Goal: Information Seeking & Learning: Learn about a topic

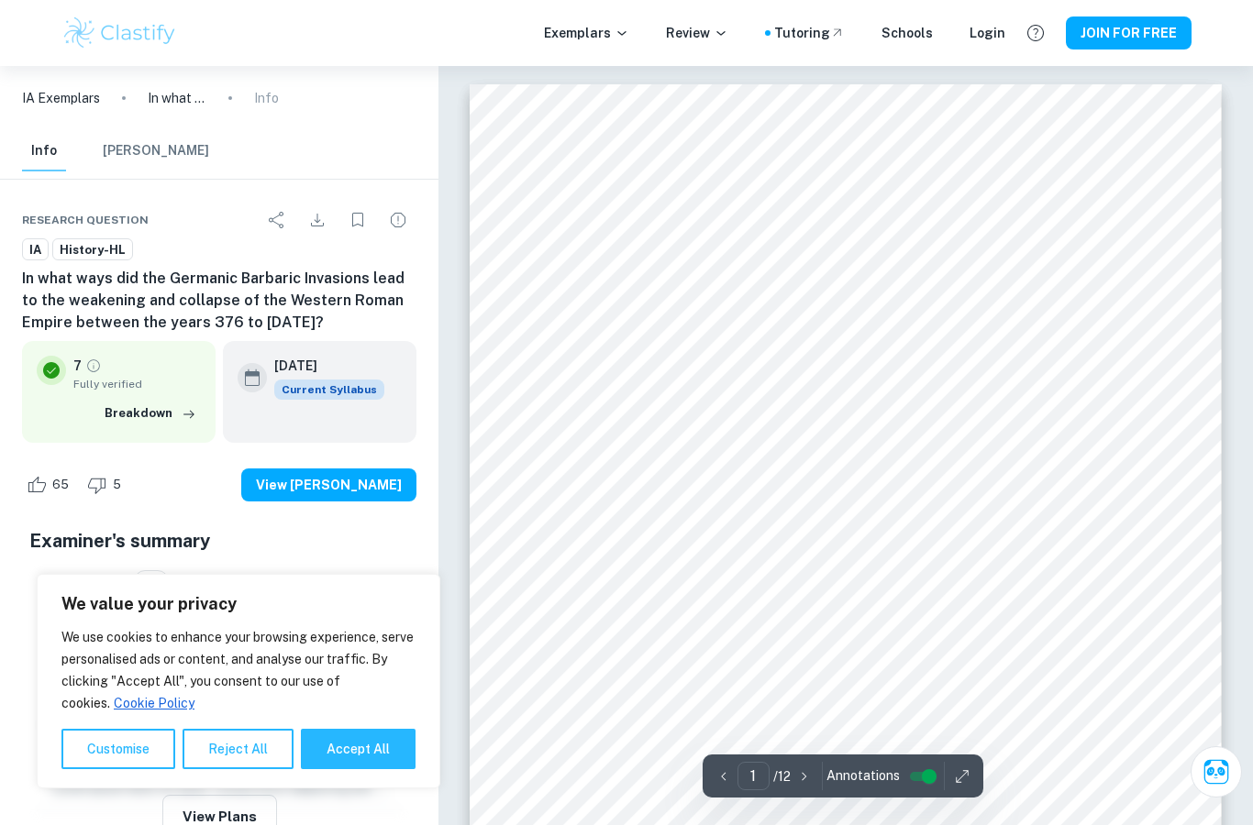
click at [371, 765] on button "Accept All" at bounding box center [358, 749] width 115 height 40
checkbox input "true"
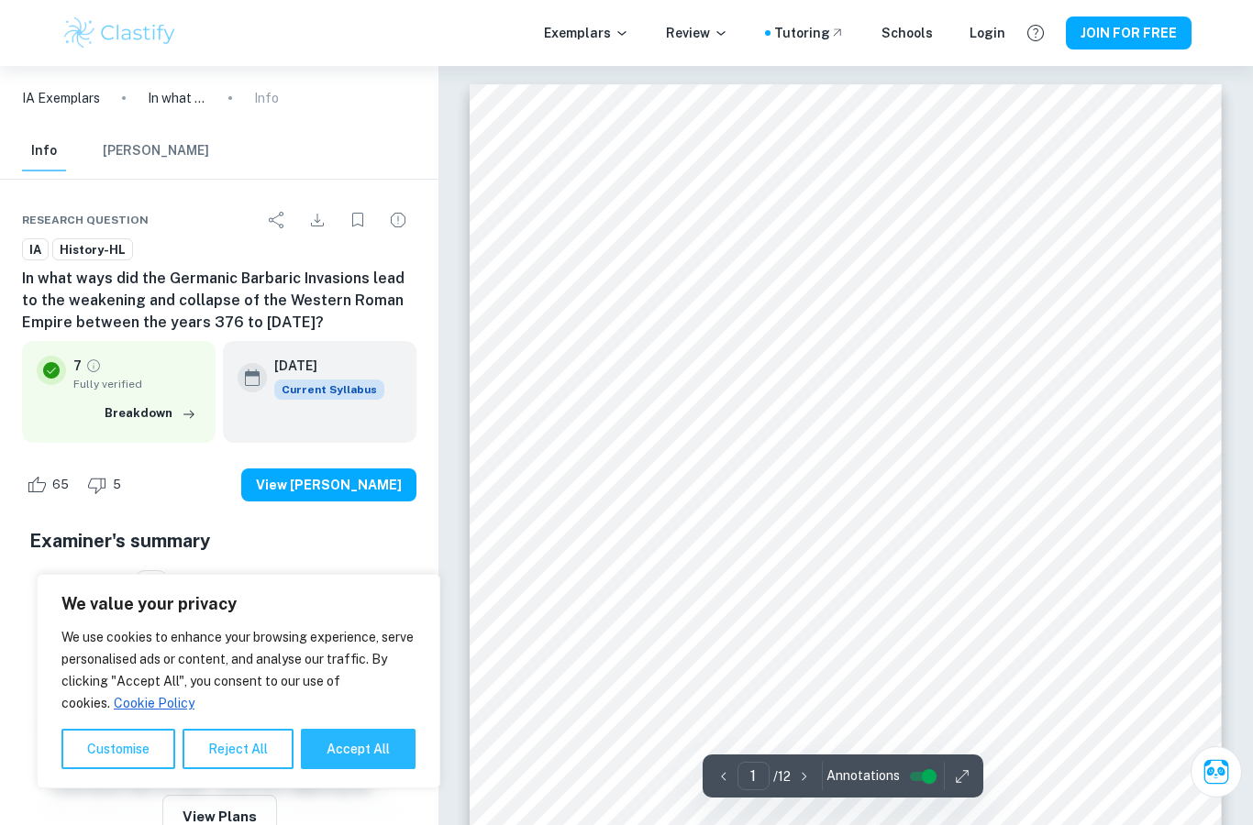
checkbox input "true"
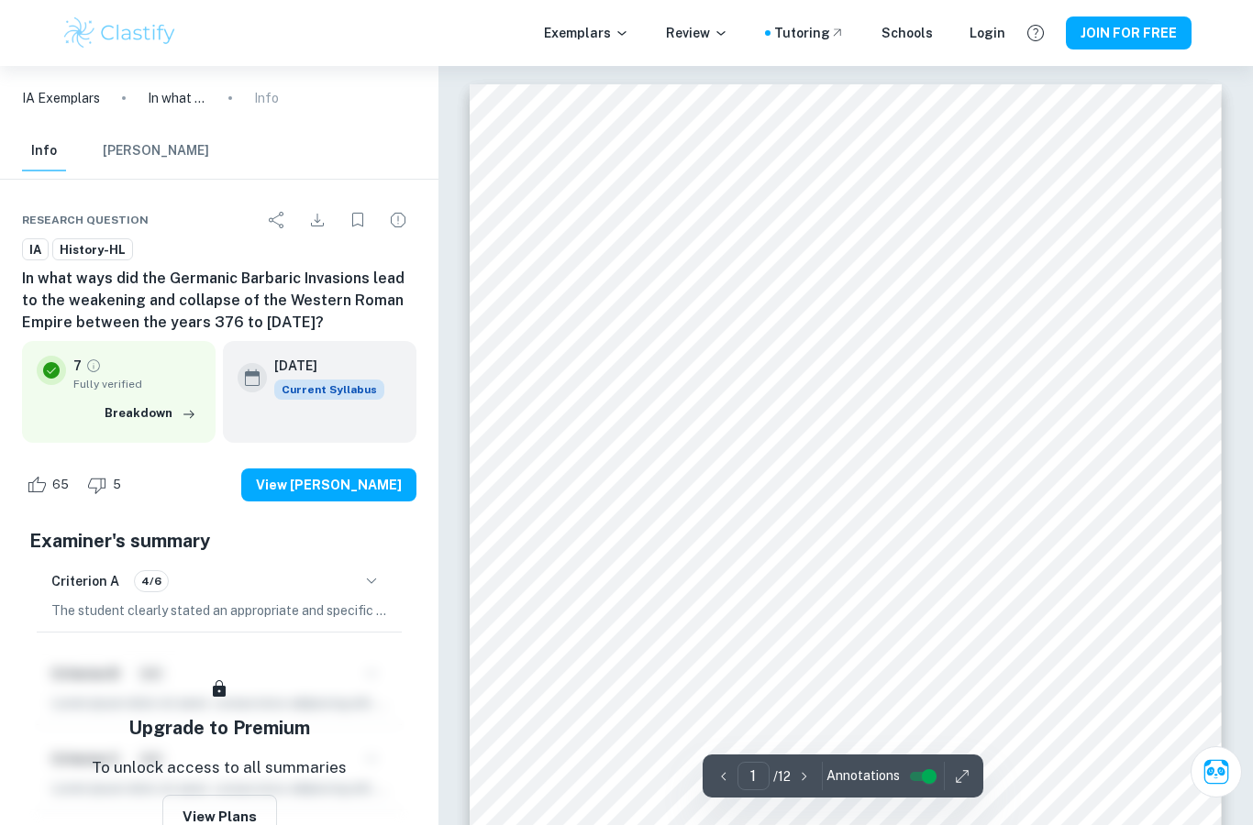
click at [614, 48] on div "Exemplars Review Tutoring Schools Login JOIN FOR FREE" at bounding box center [626, 33] width 1174 height 37
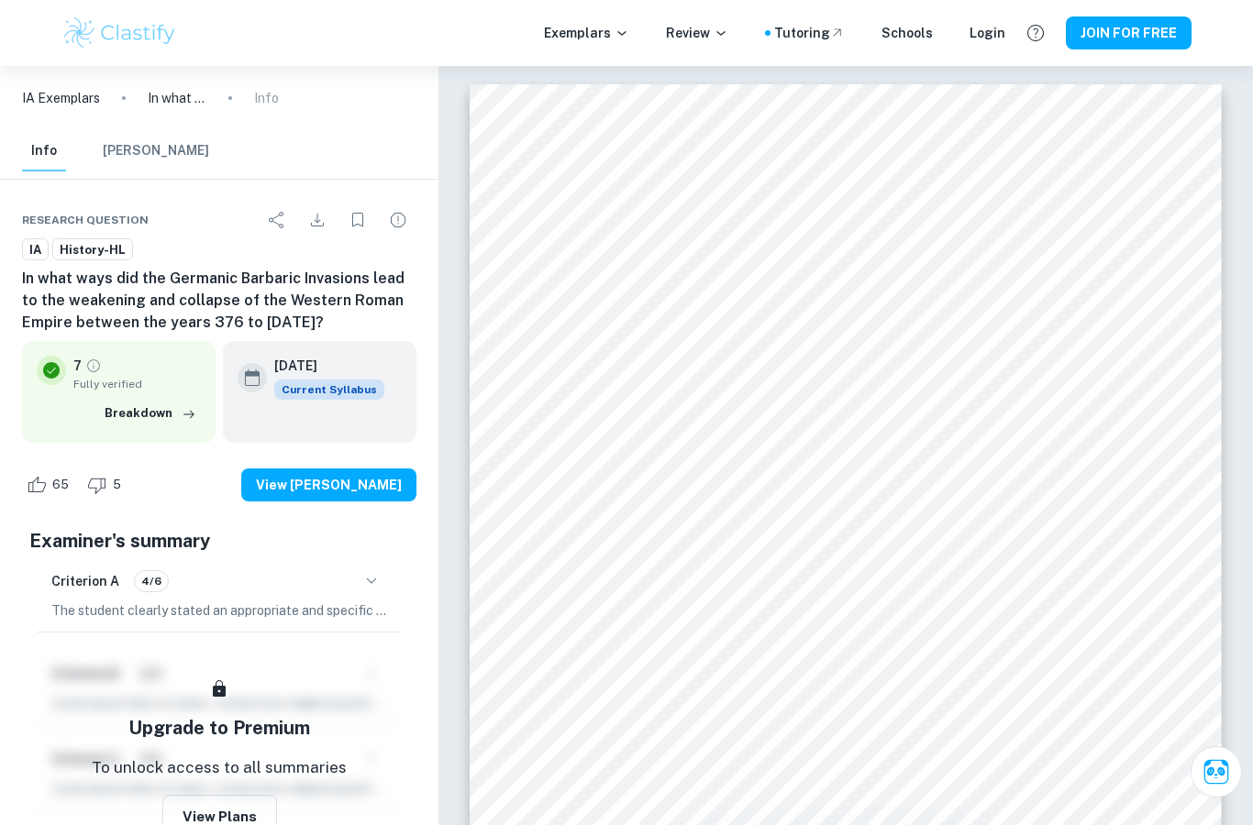
click at [614, 48] on div "Exemplars Review Tutoring Schools Login JOIN FOR FREE" at bounding box center [626, 33] width 1174 height 37
click at [613, 33] on p "Exemplars" at bounding box center [586, 33] width 85 height 20
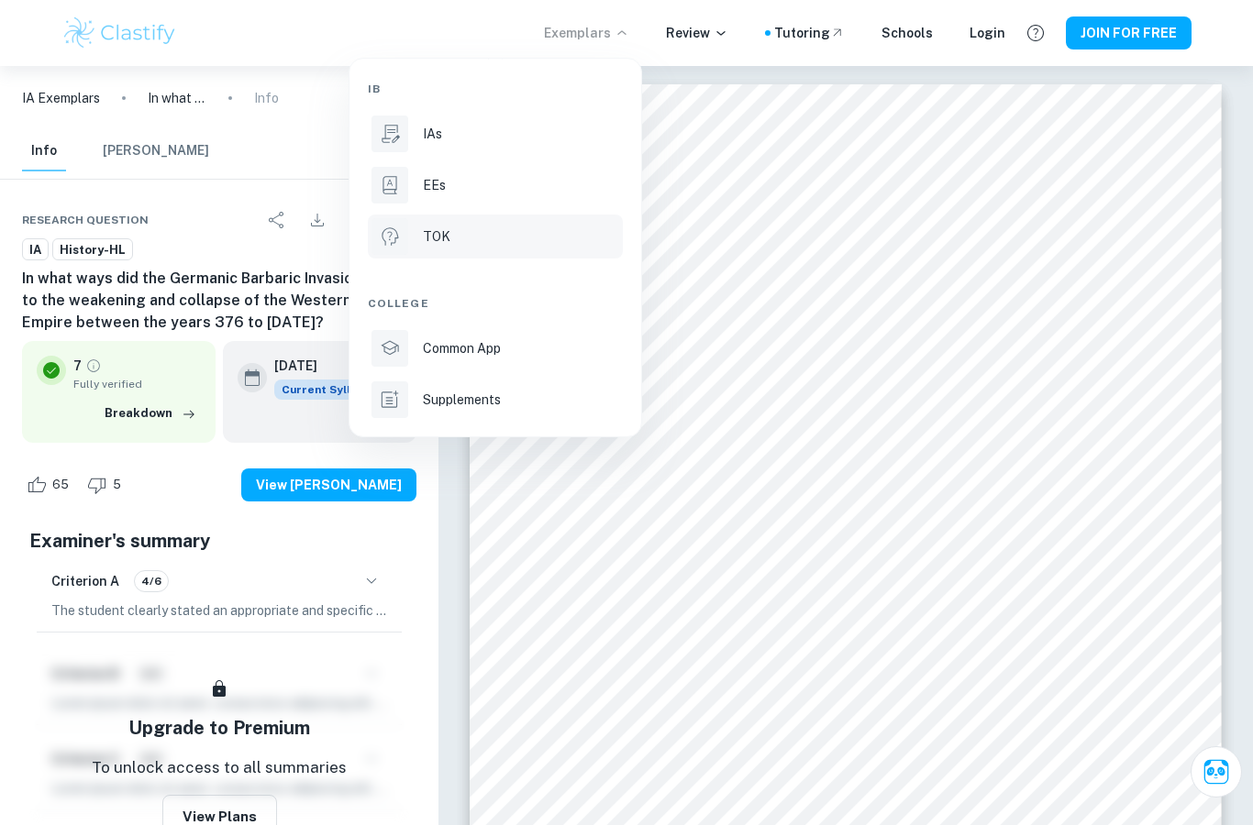
click at [474, 223] on li "TOK" at bounding box center [495, 237] width 255 height 44
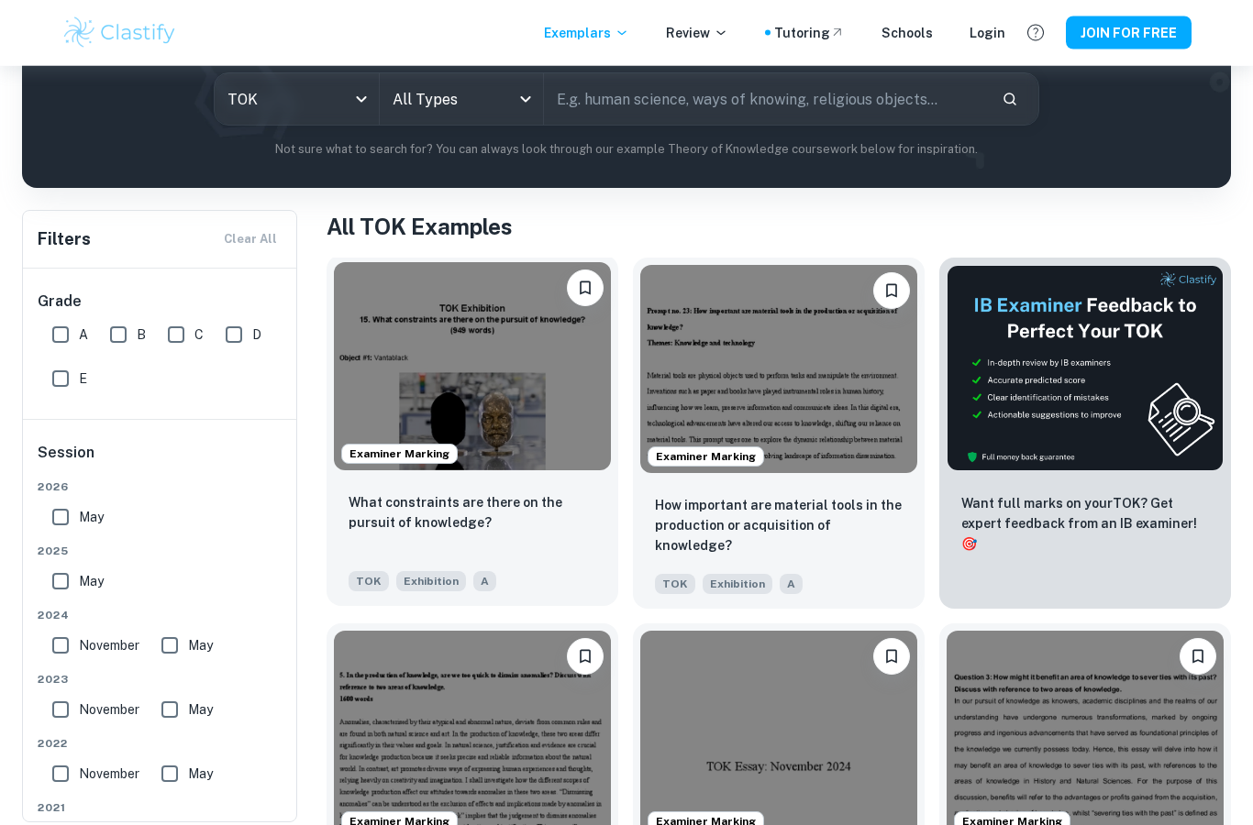
scroll to position [229, 0]
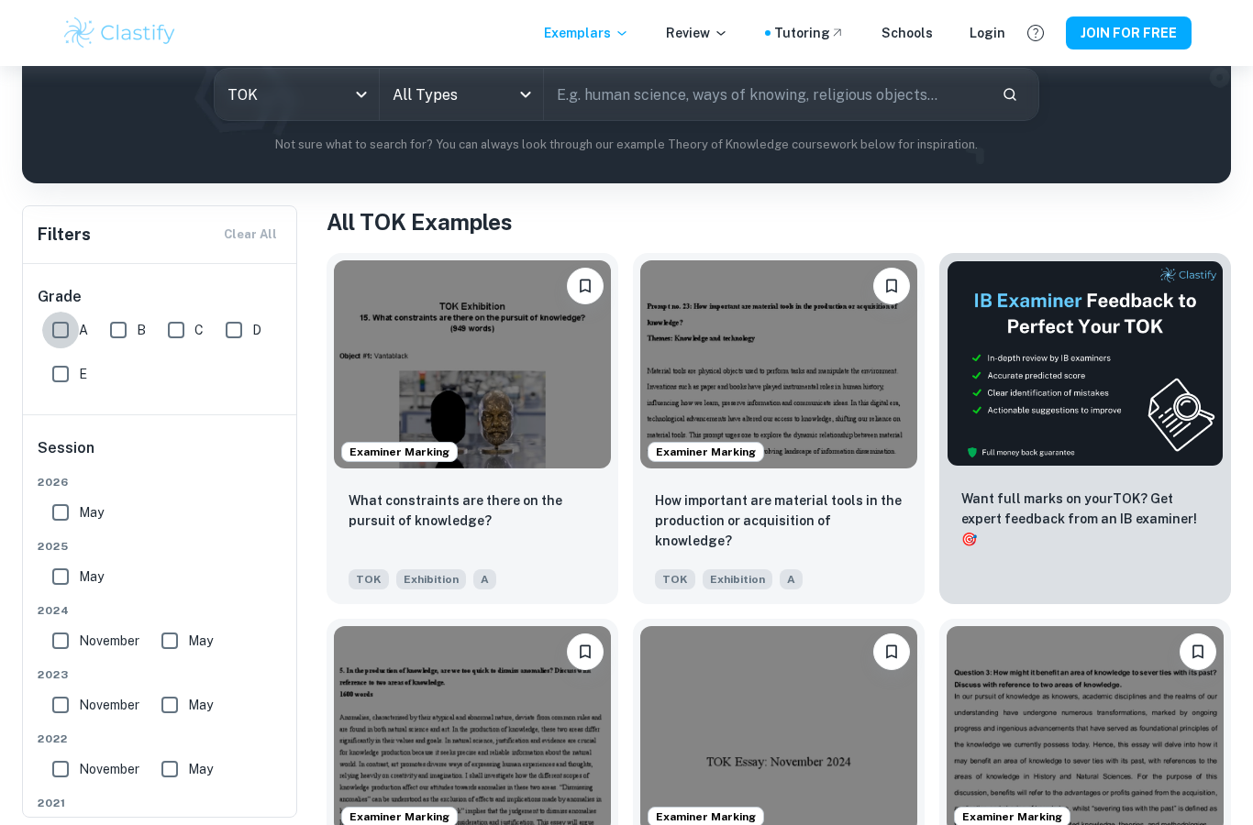
click at [70, 331] on input "A" at bounding box center [60, 330] width 37 height 37
checkbox input "true"
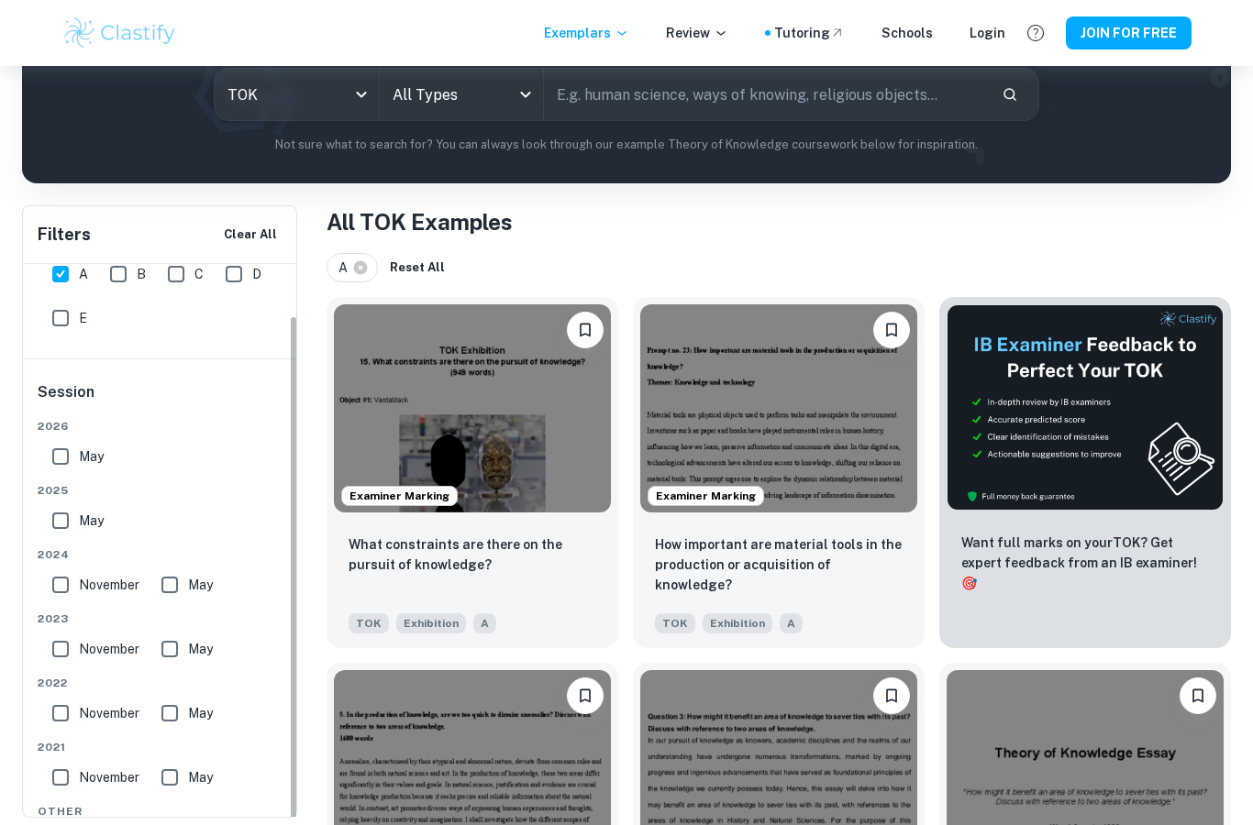
scroll to position [55, 0]
click at [61, 455] on input "May" at bounding box center [60, 457] width 37 height 37
checkbox input "true"
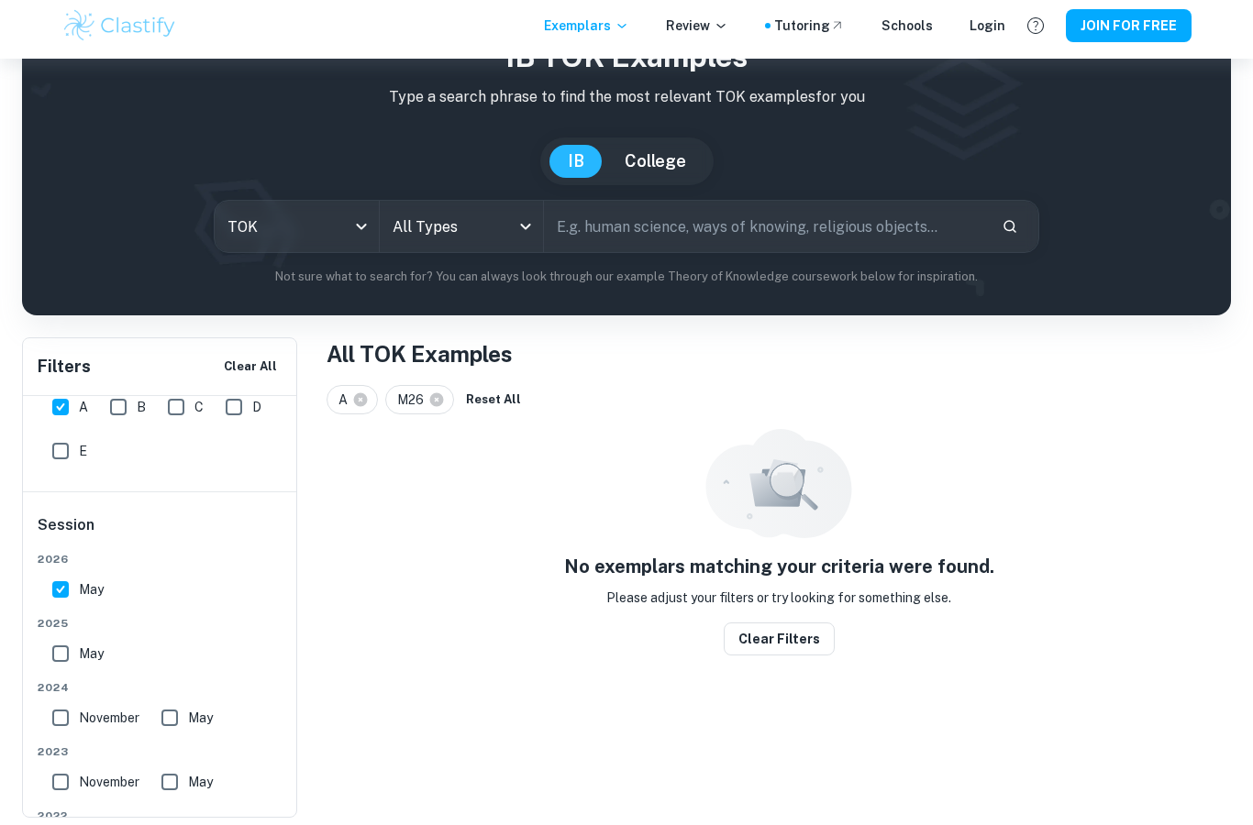
scroll to position [75, 0]
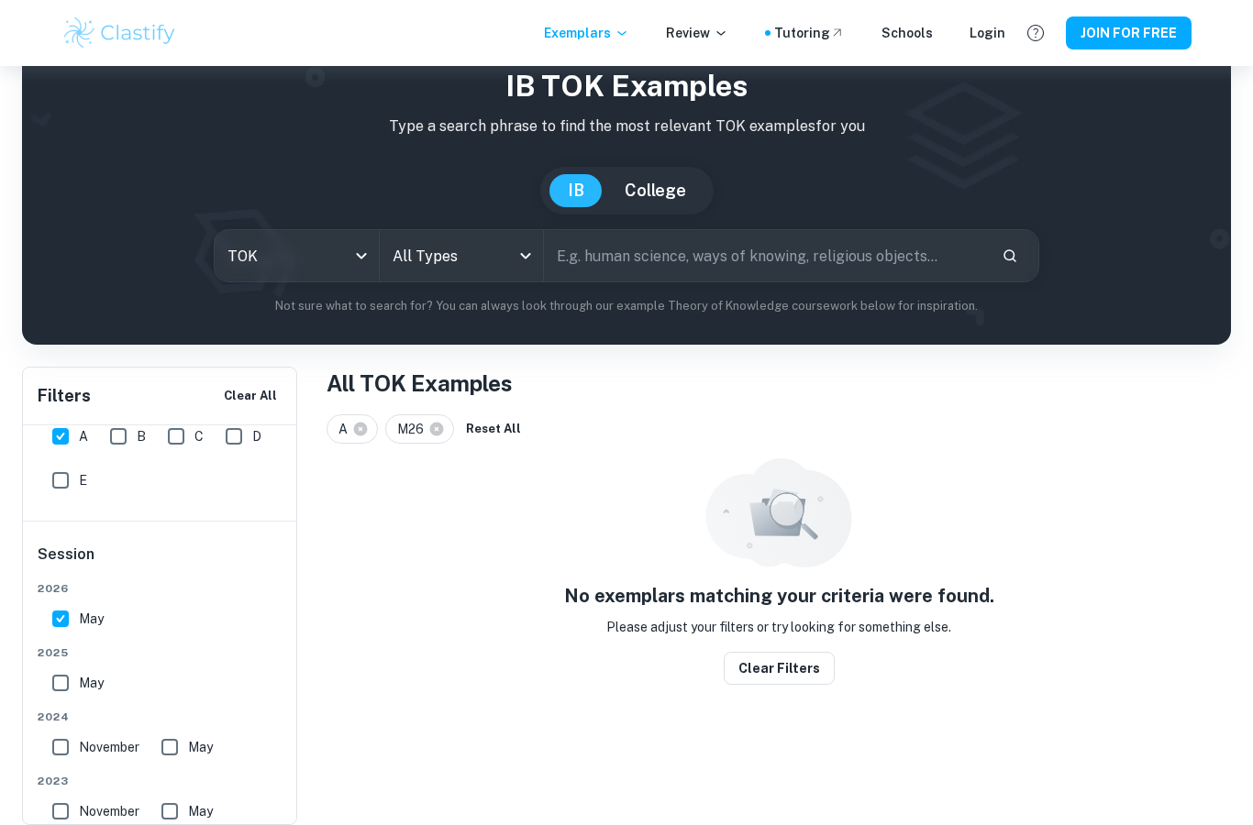
click at [61, 678] on input "May" at bounding box center [60, 683] width 37 height 37
checkbox input "true"
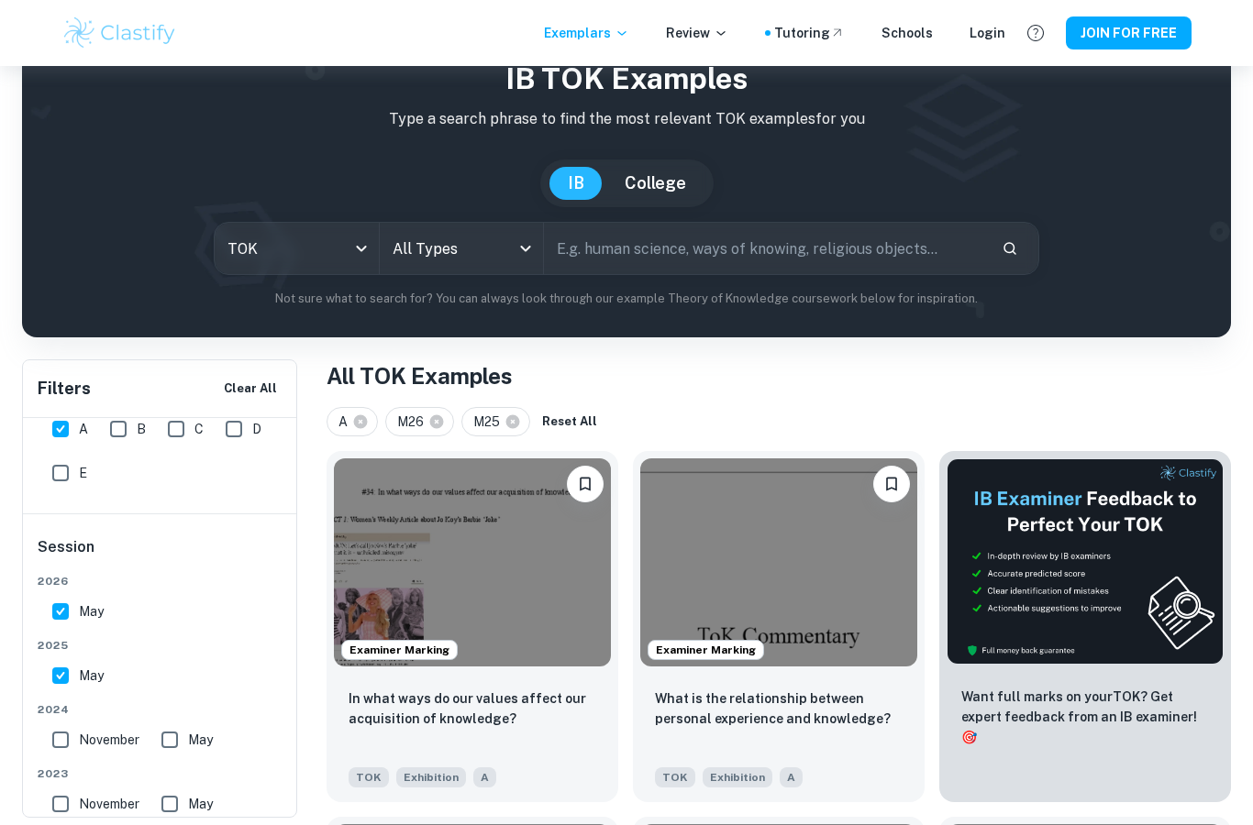
click at [59, 609] on input "May" at bounding box center [60, 611] width 37 height 37
checkbox input "false"
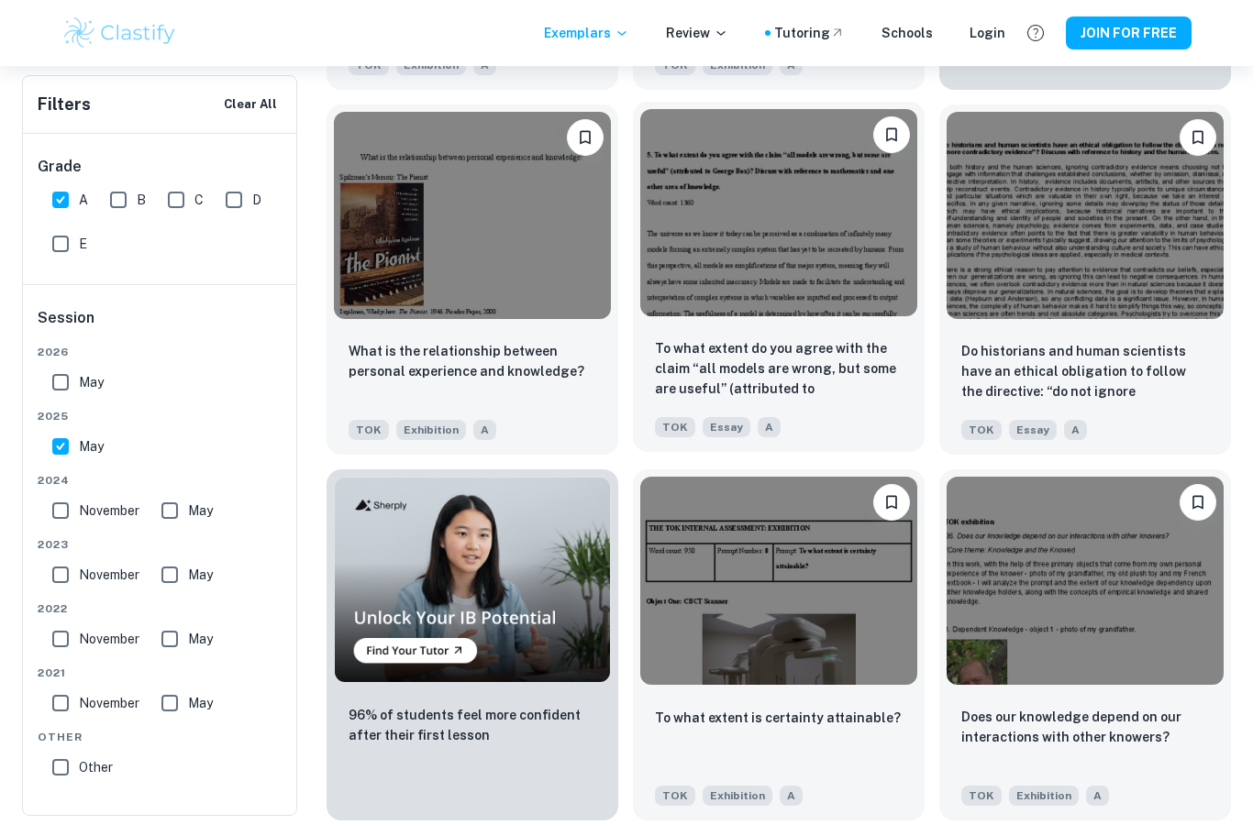
scroll to position [746, 0]
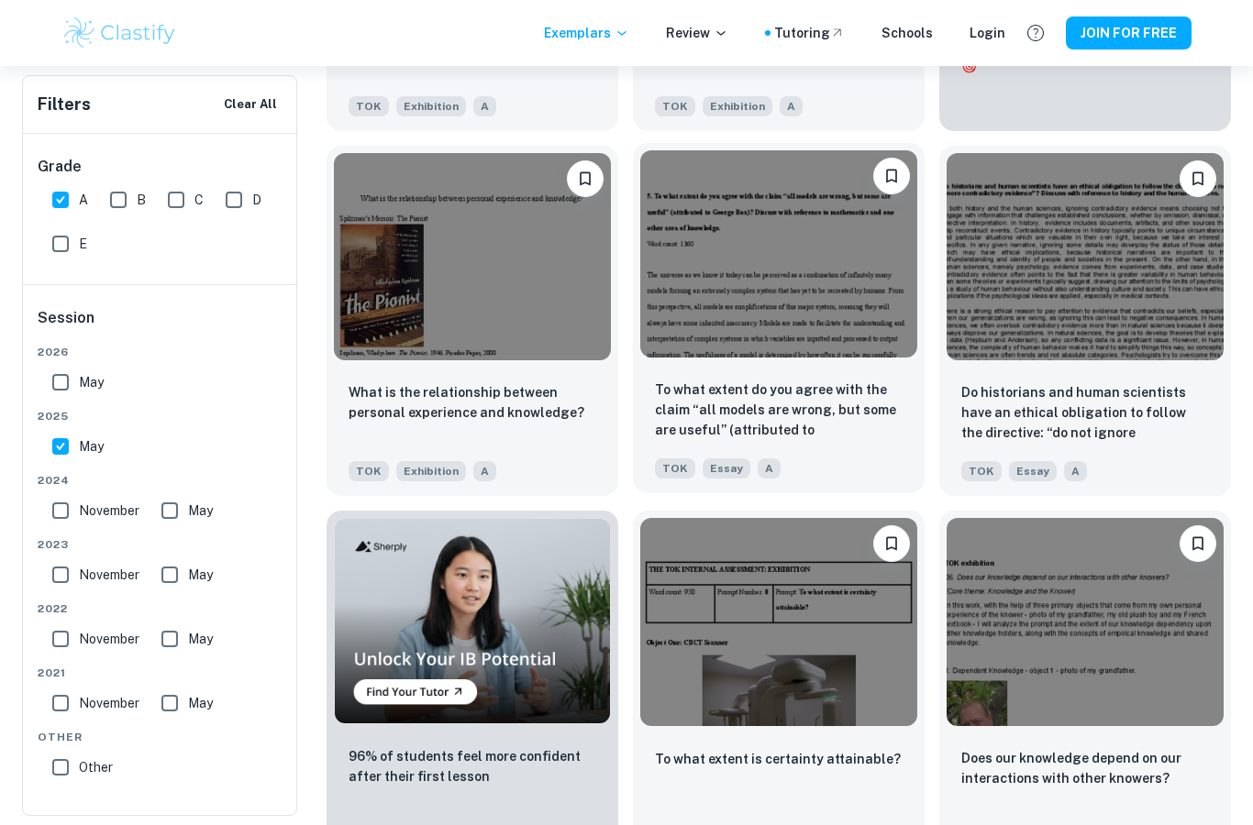
click at [778, 271] on img at bounding box center [778, 254] width 277 height 208
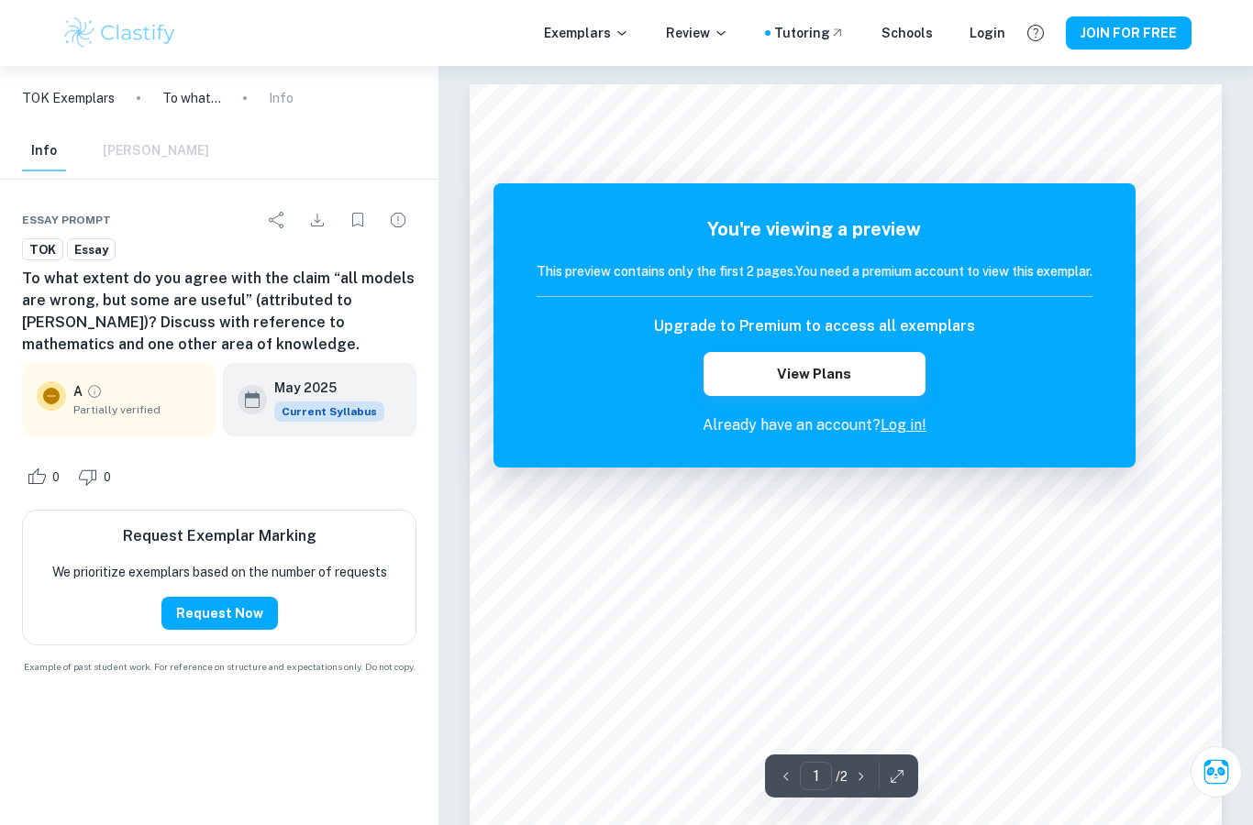
scroll to position [18, 0]
click at [908, 434] on link "Log in!" at bounding box center [903, 424] width 46 height 17
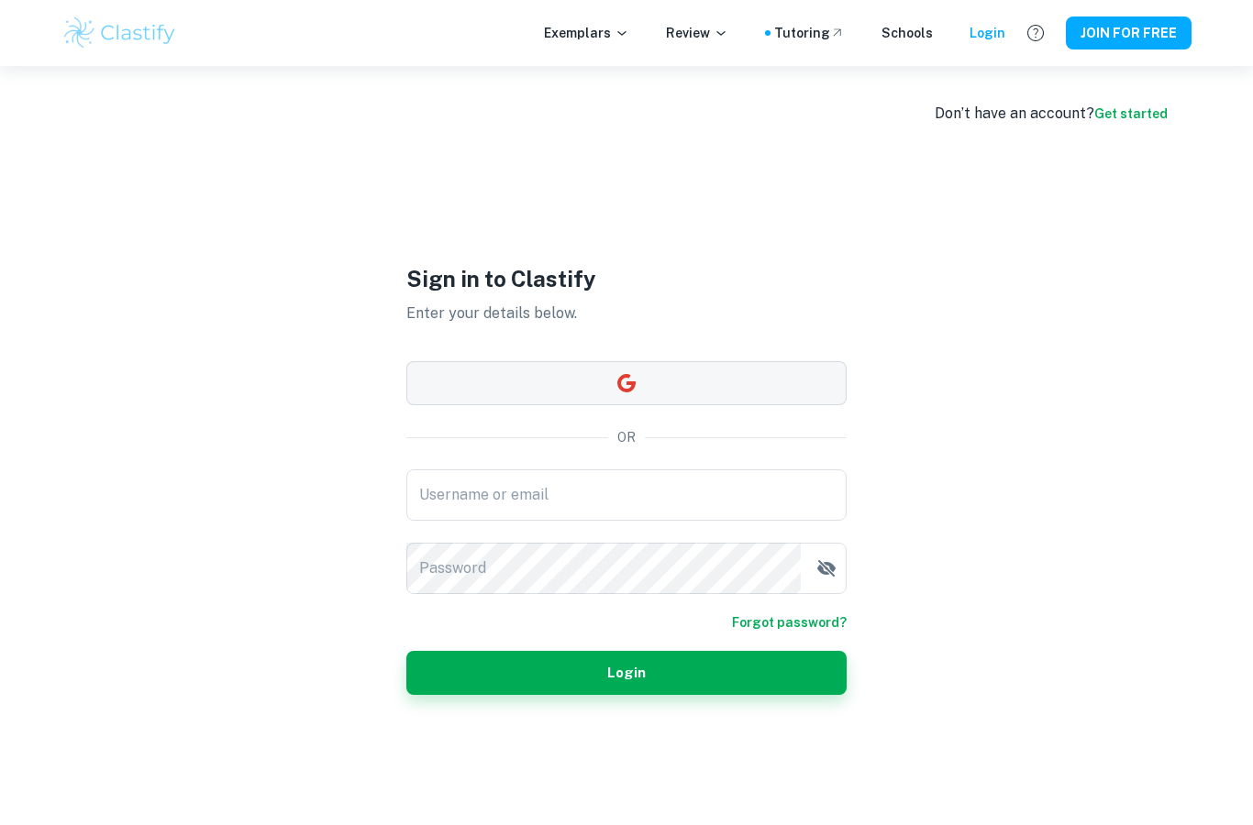
click at [647, 405] on button "button" at bounding box center [626, 383] width 440 height 44
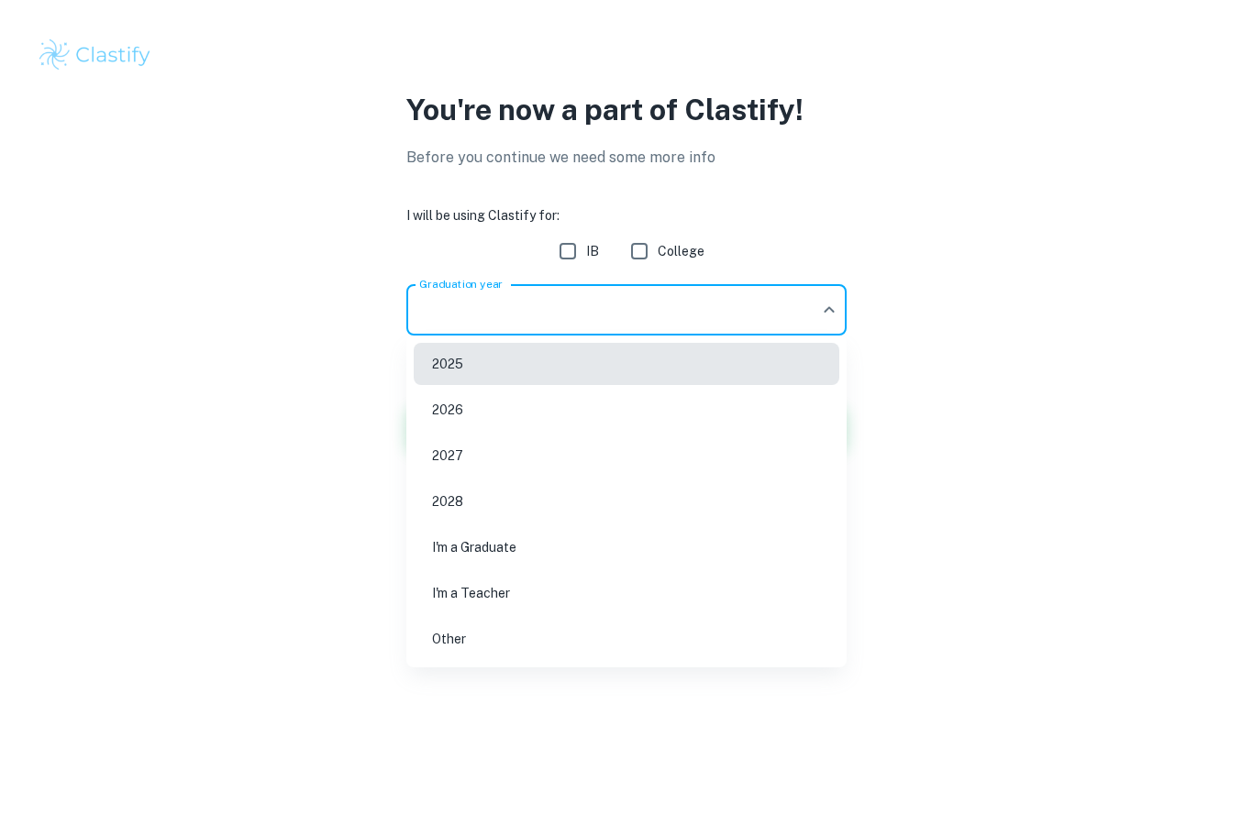
click at [572, 330] on body "We value your privacy We use cookies to enhance your browsing experience, serve…" at bounding box center [626, 412] width 1253 height 825
click at [540, 407] on li "2026" at bounding box center [626, 410] width 425 height 42
type input "2026"
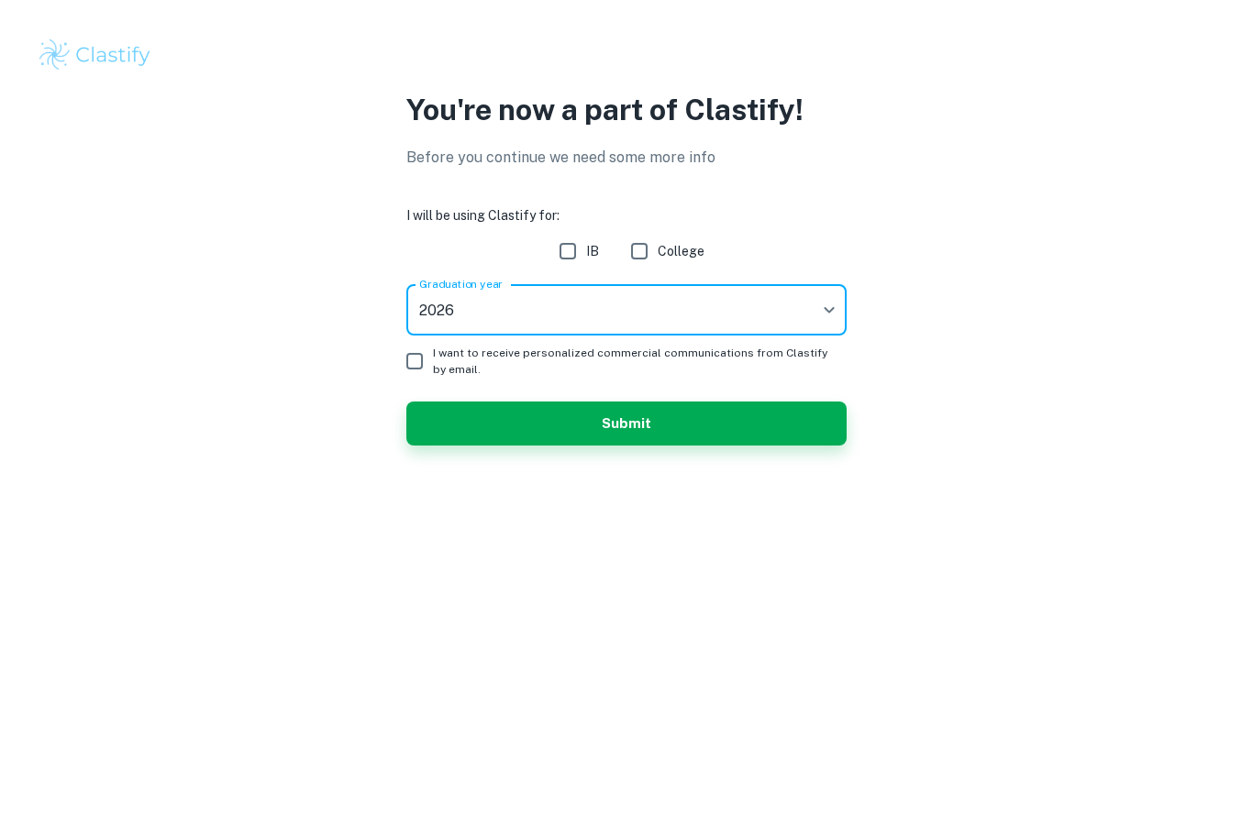
click at [565, 258] on input "IB" at bounding box center [567, 251] width 37 height 37
checkbox input "true"
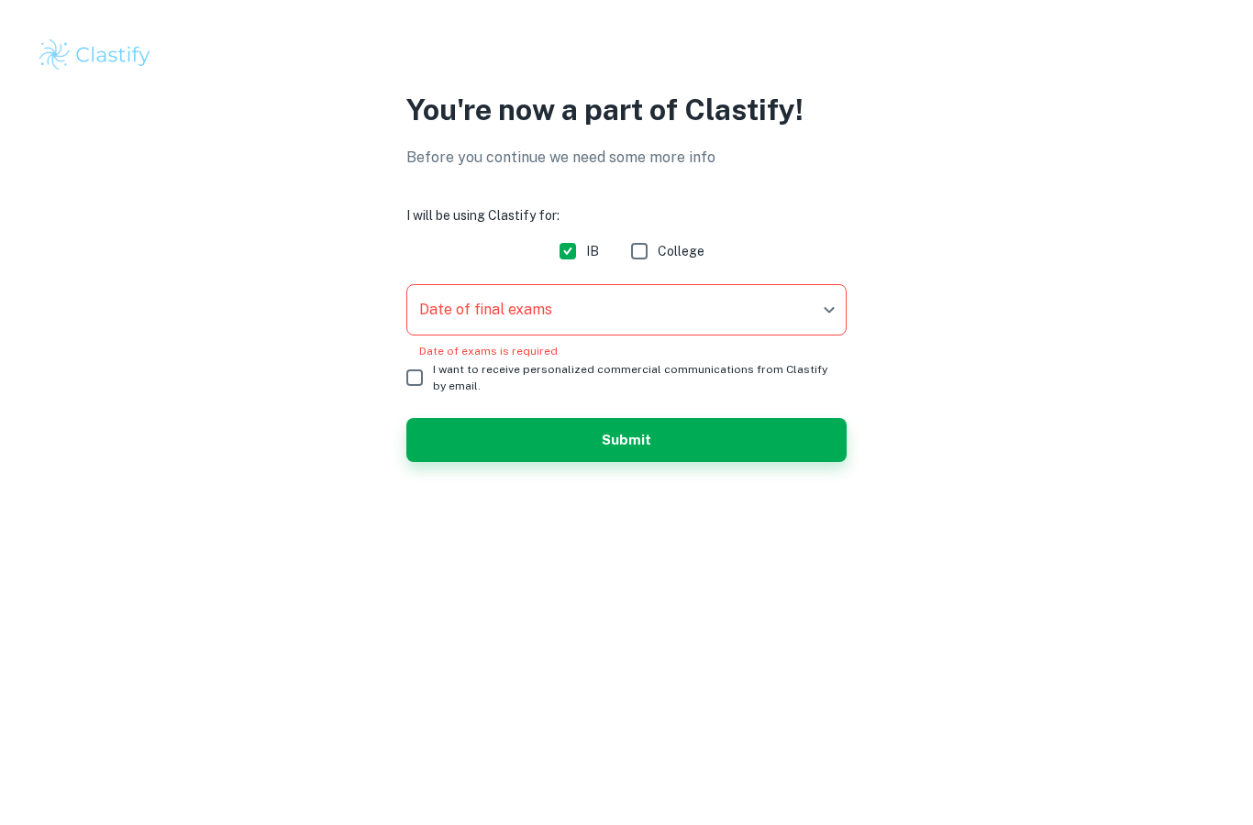
click at [478, 304] on body "We value your privacy We use cookies to enhance your browsing experience, serve…" at bounding box center [626, 412] width 1253 height 825
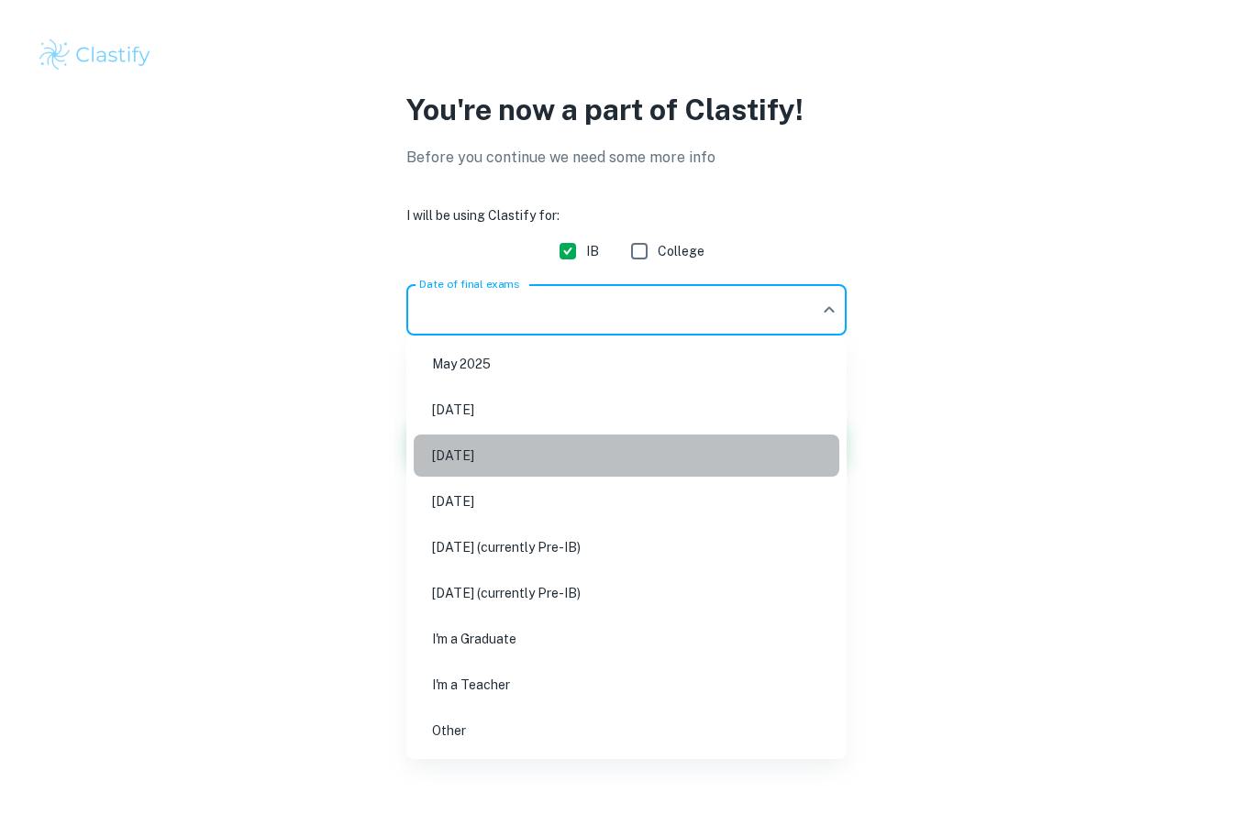
click at [519, 459] on li "[DATE]" at bounding box center [626, 456] width 425 height 42
type input "M26"
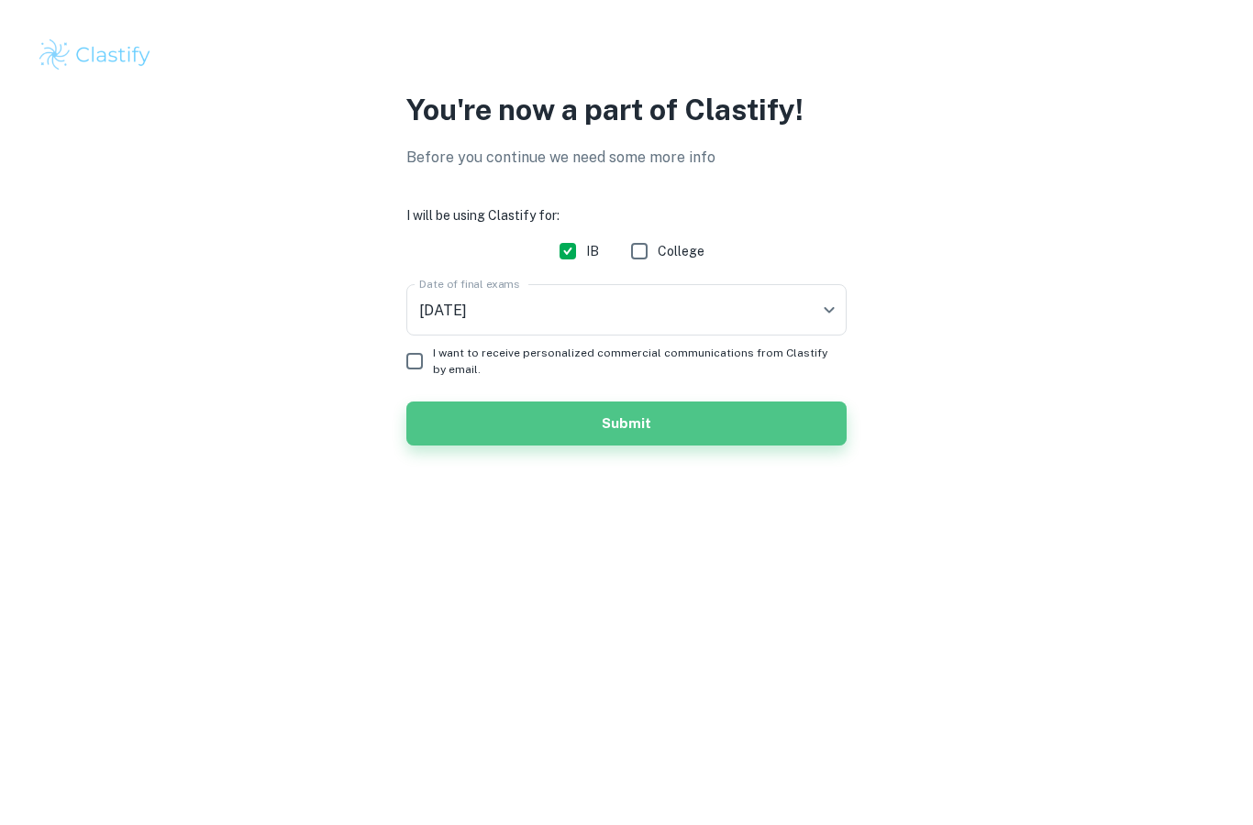
click at [437, 408] on button "Submit" at bounding box center [626, 424] width 440 height 44
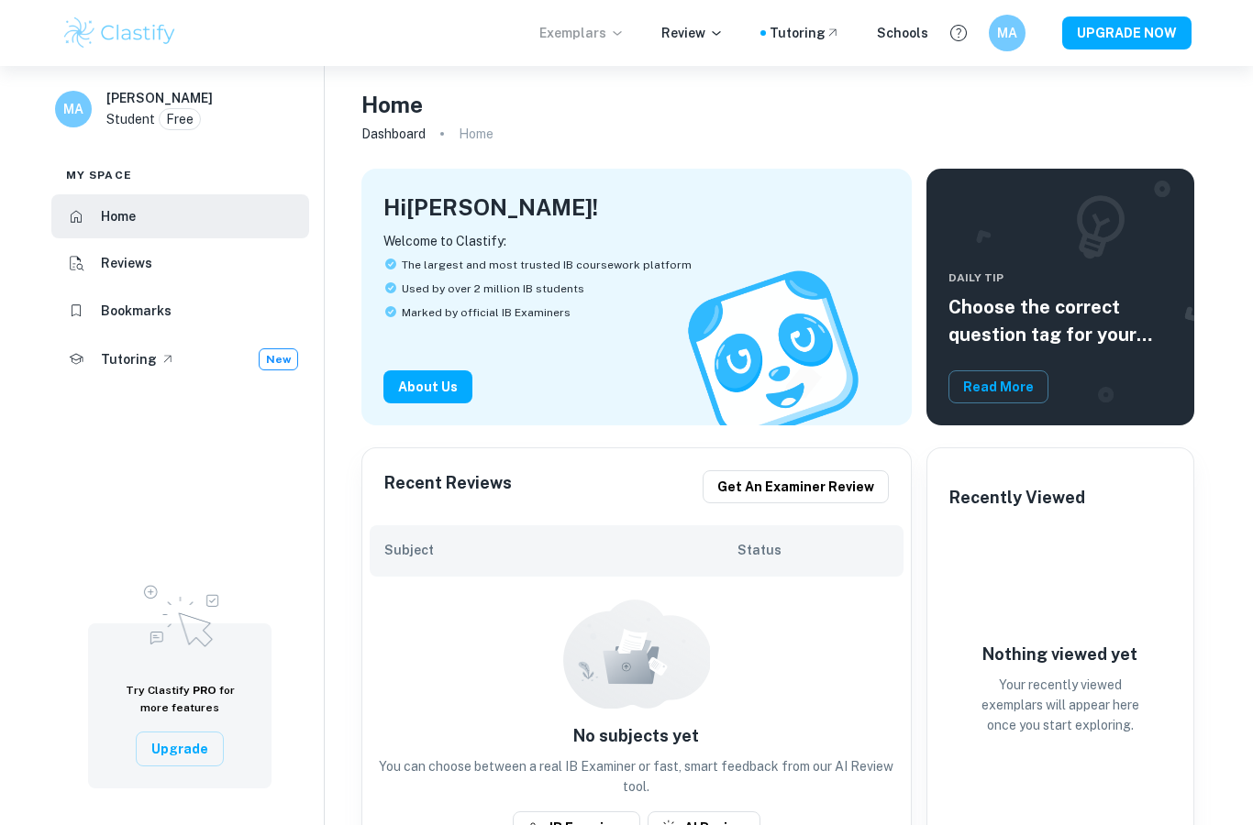
click at [608, 31] on p "Exemplars" at bounding box center [581, 33] width 85 height 20
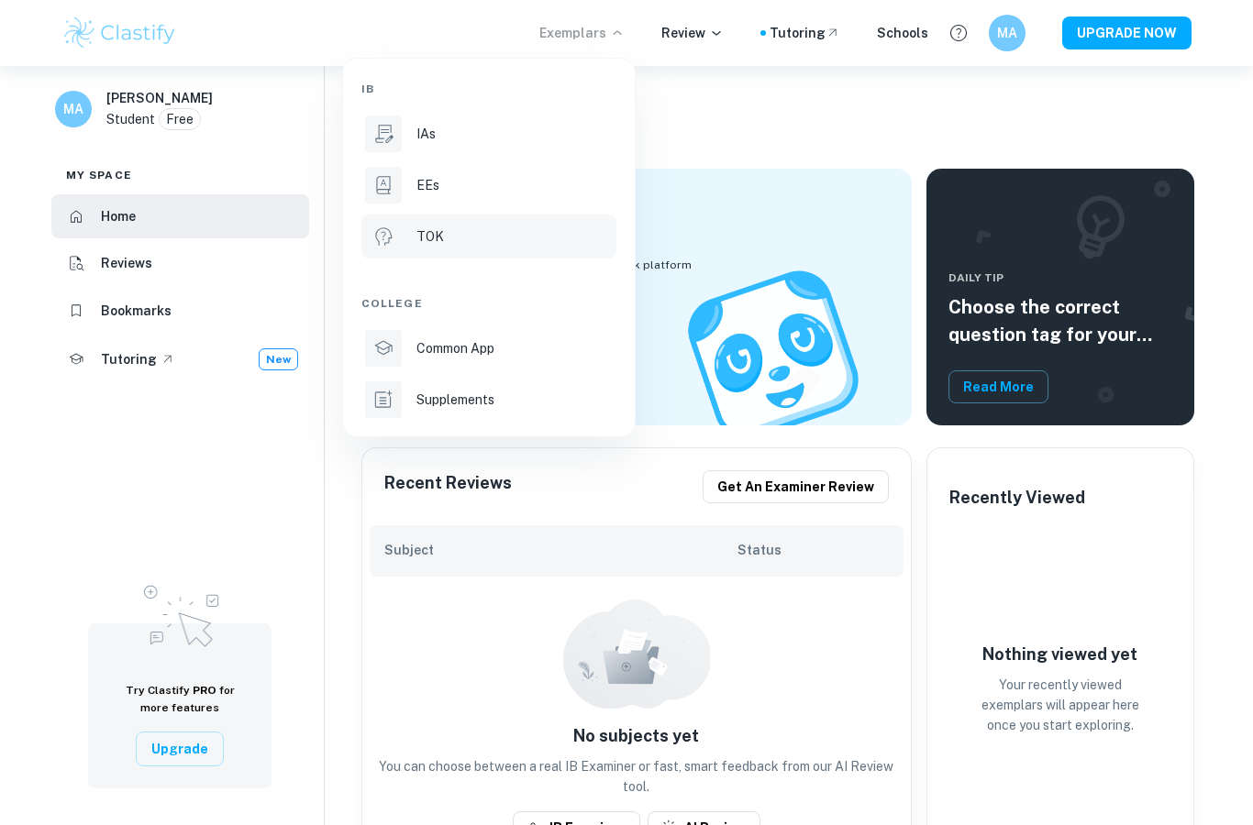
click at [465, 216] on li "TOK" at bounding box center [488, 237] width 255 height 44
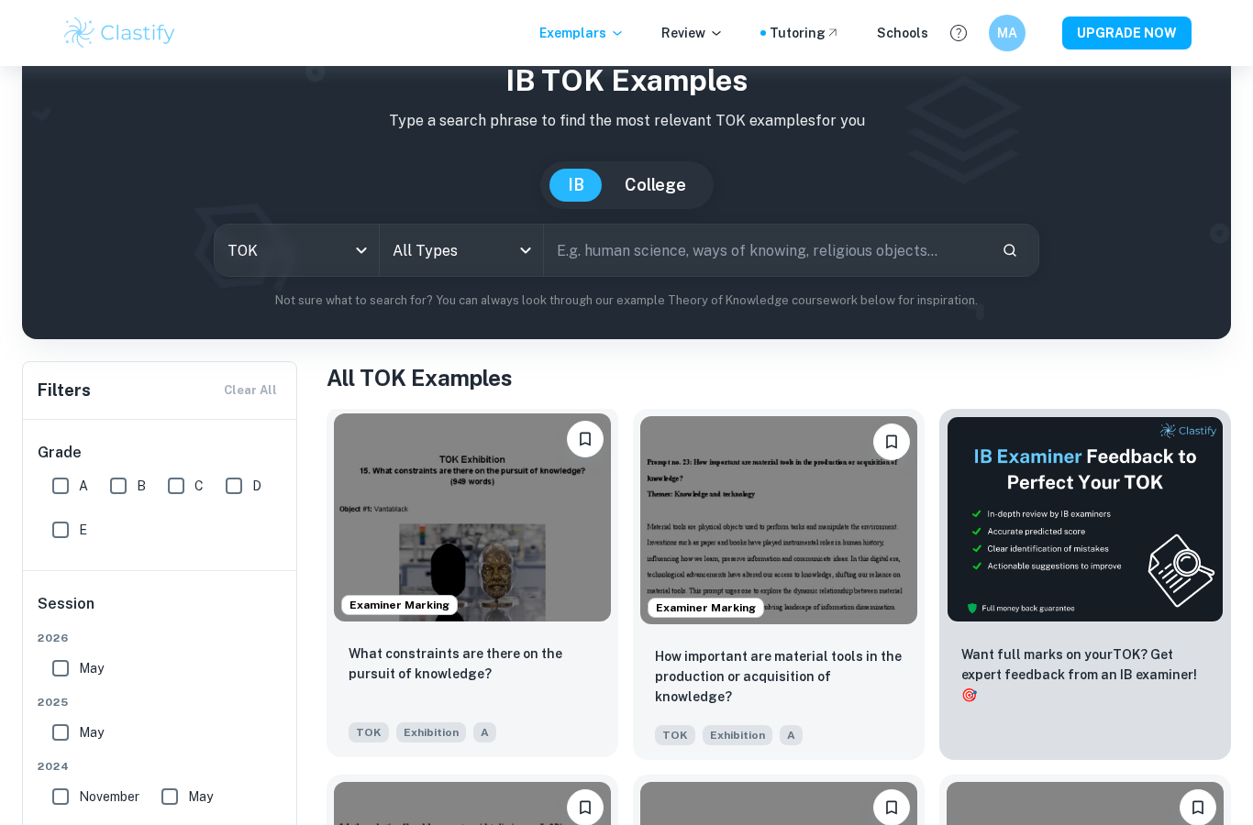
scroll to position [300, 0]
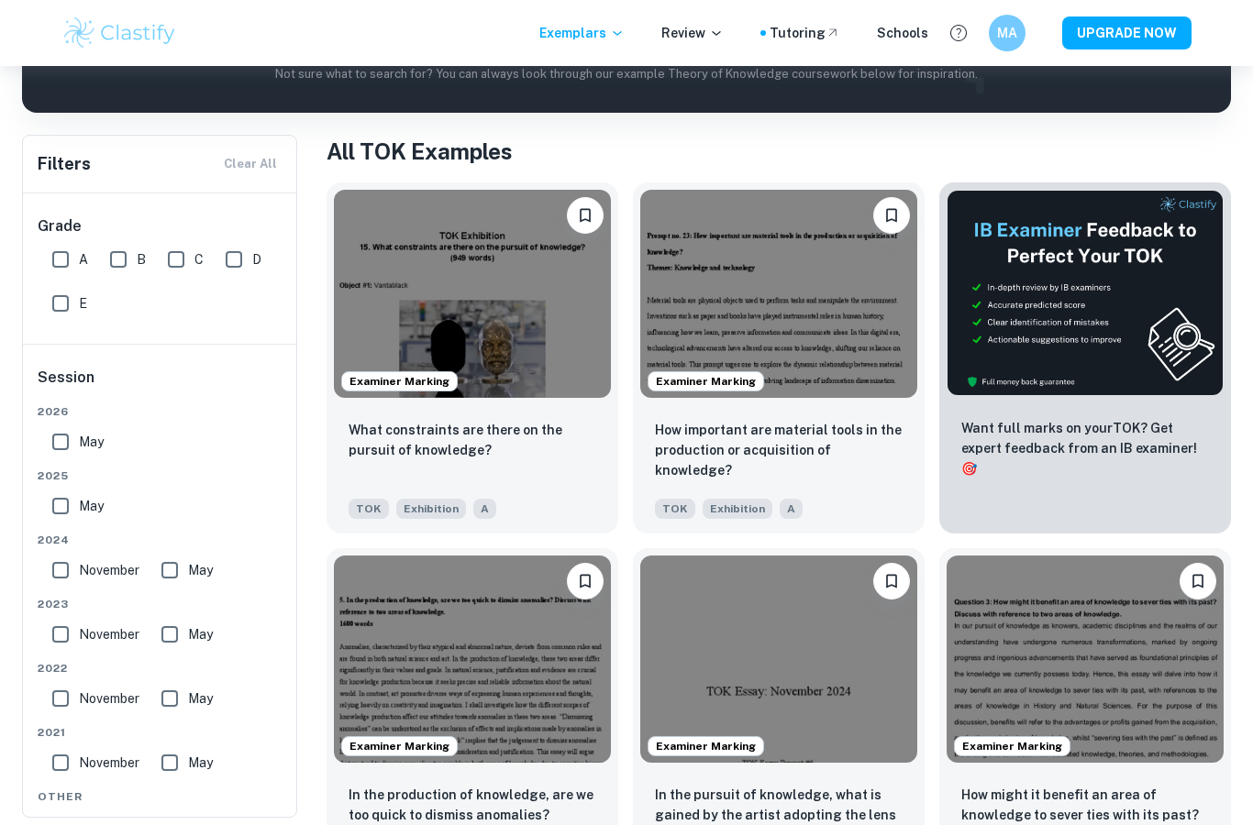
click at [61, 263] on input "A" at bounding box center [60, 259] width 37 height 37
checkbox input "true"
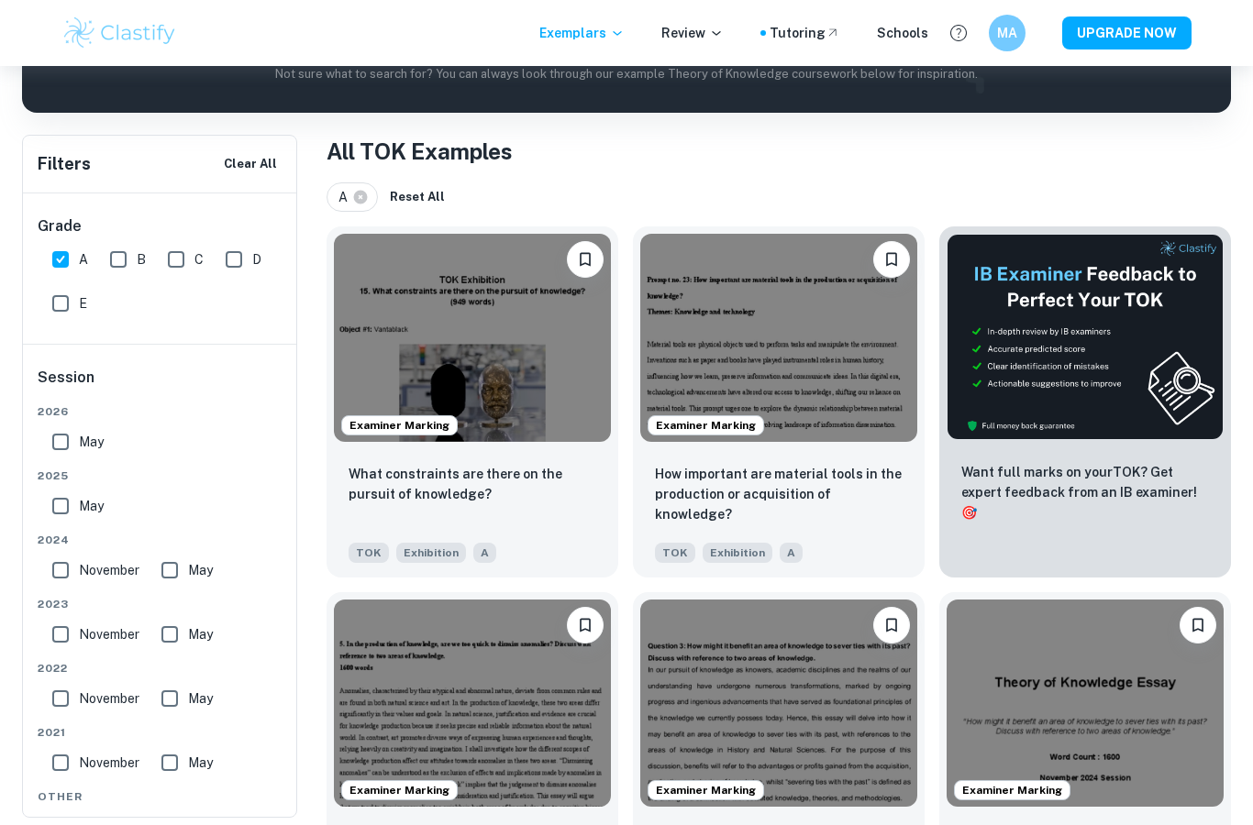
click at [59, 500] on input "May" at bounding box center [60, 506] width 37 height 37
checkbox input "true"
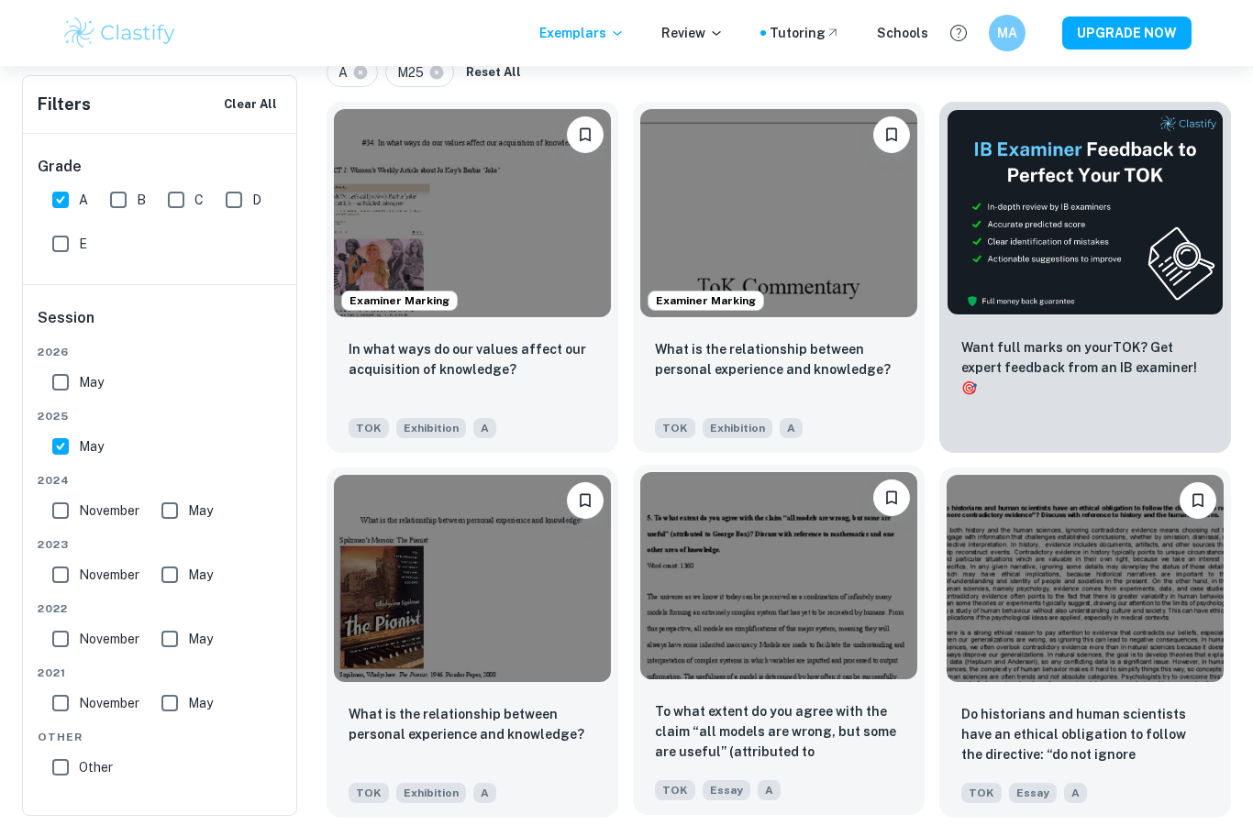
scroll to position [446, 0]
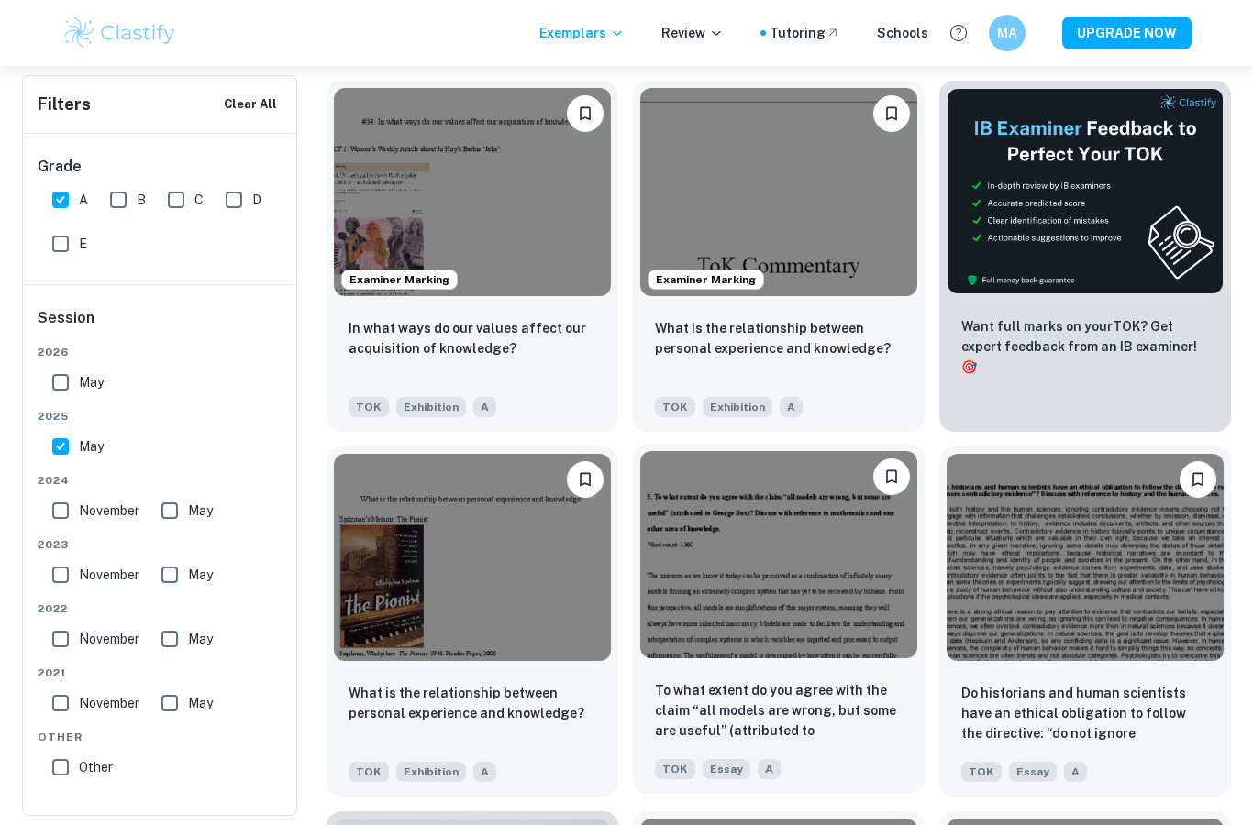
click at [785, 583] on img at bounding box center [778, 555] width 277 height 208
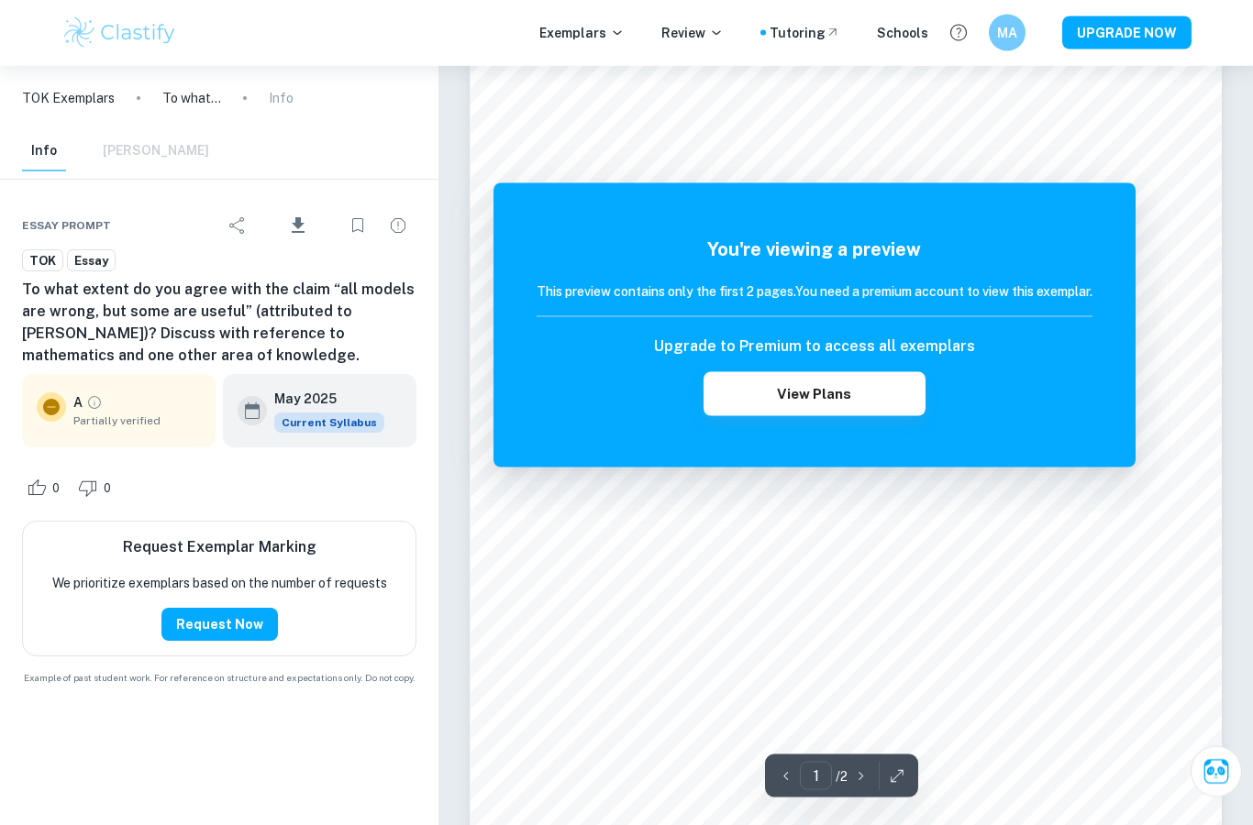
scroll to position [149, 0]
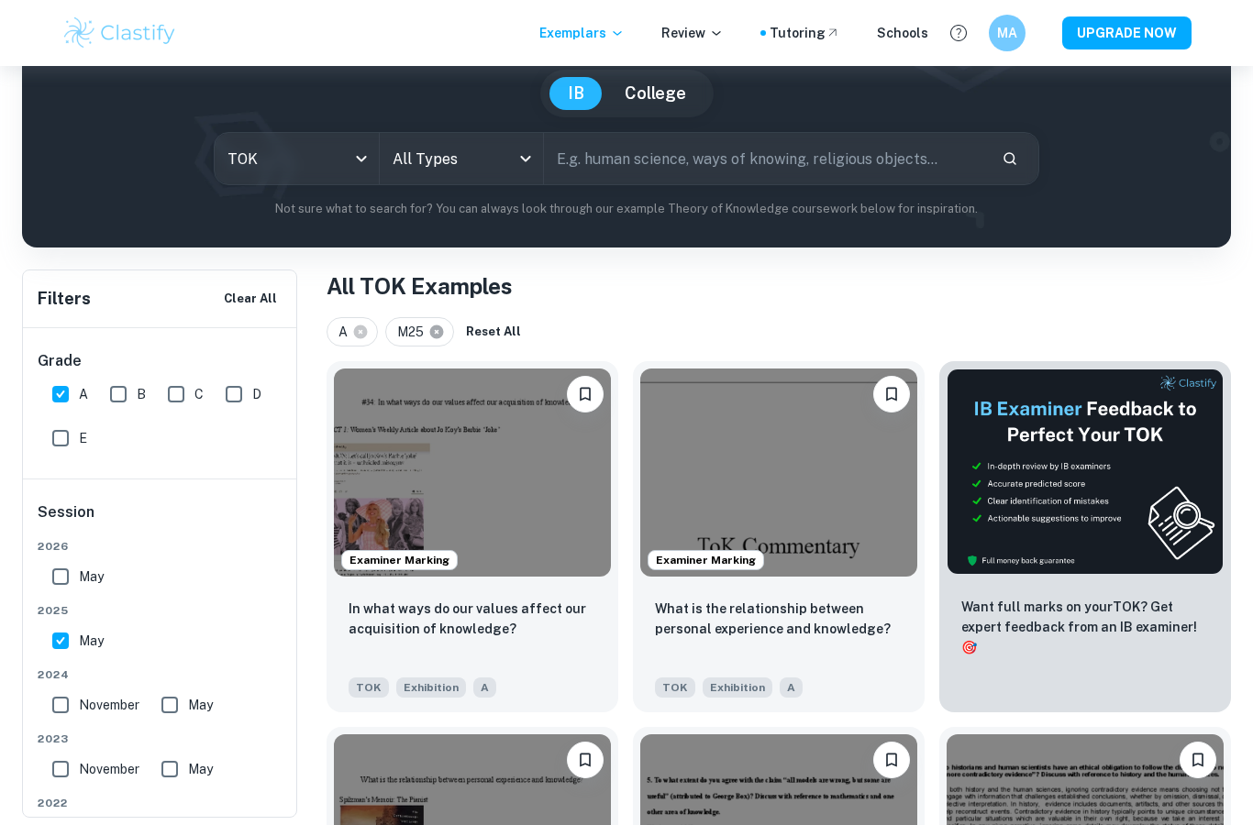
scroll to position [167, 0]
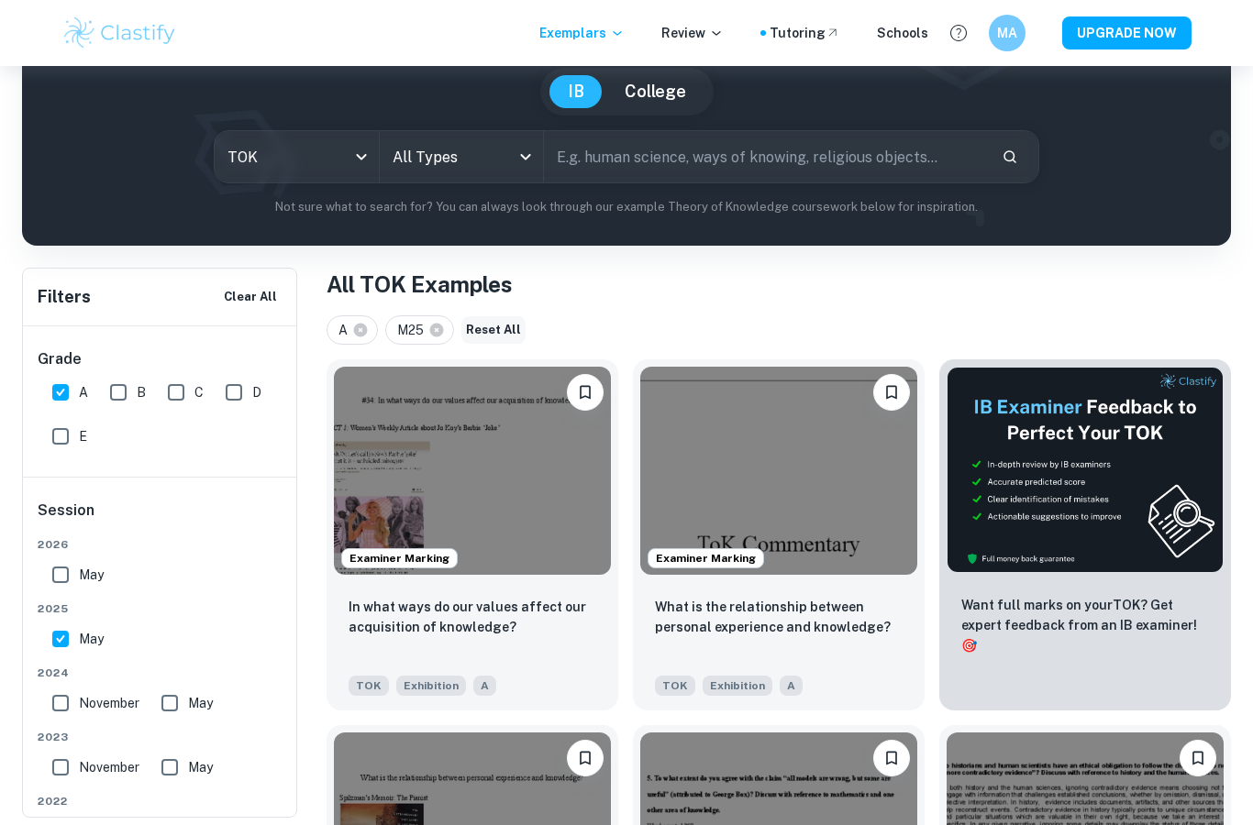
click at [443, 329] on icon at bounding box center [437, 331] width 14 height 14
checkbox input "false"
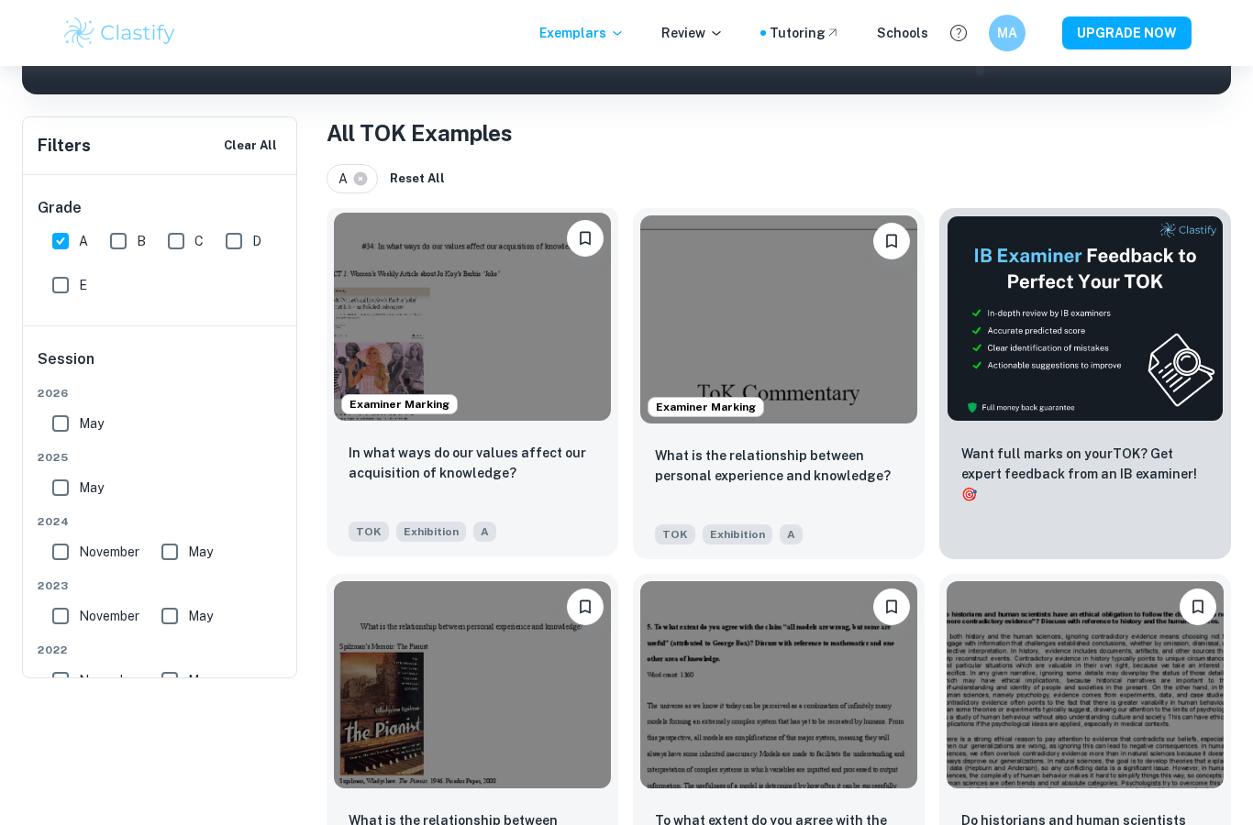
scroll to position [328, 0]
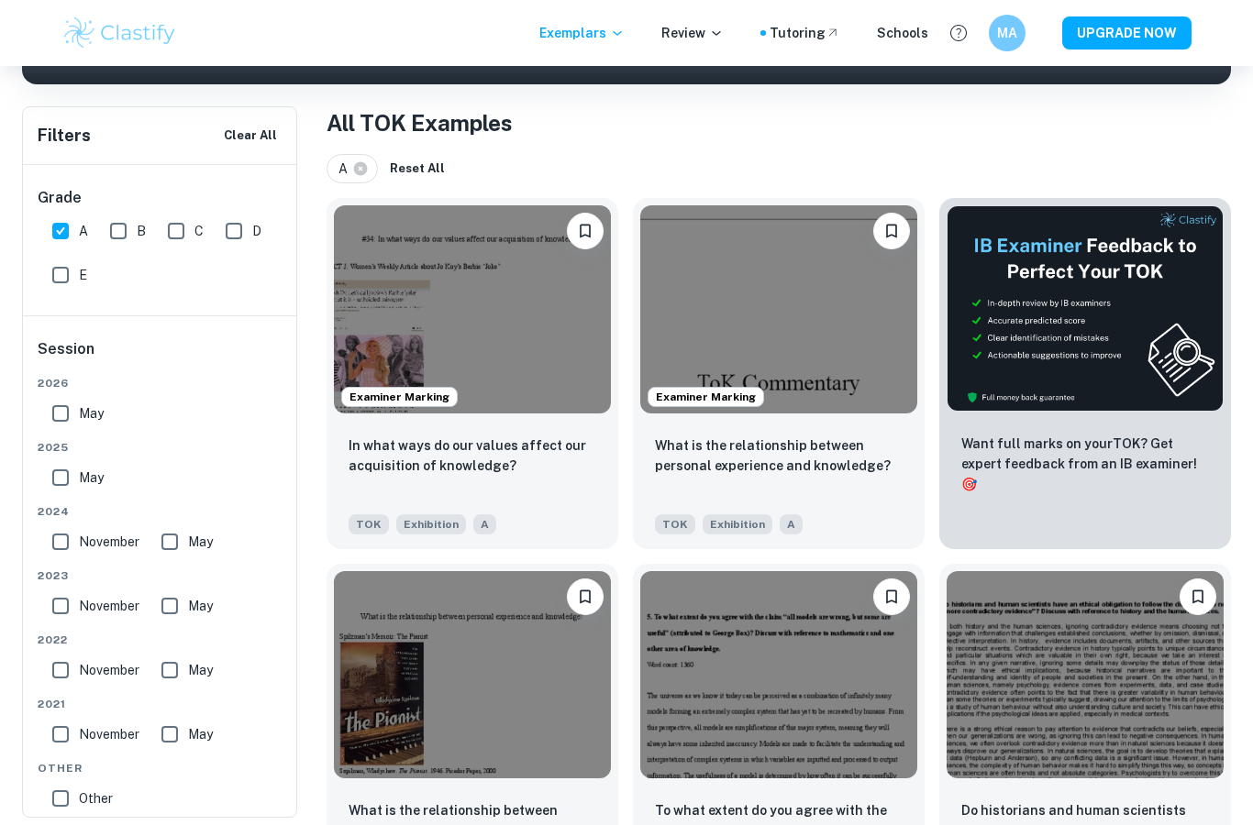
click at [67, 542] on input "November" at bounding box center [60, 542] width 37 height 37
checkbox input "true"
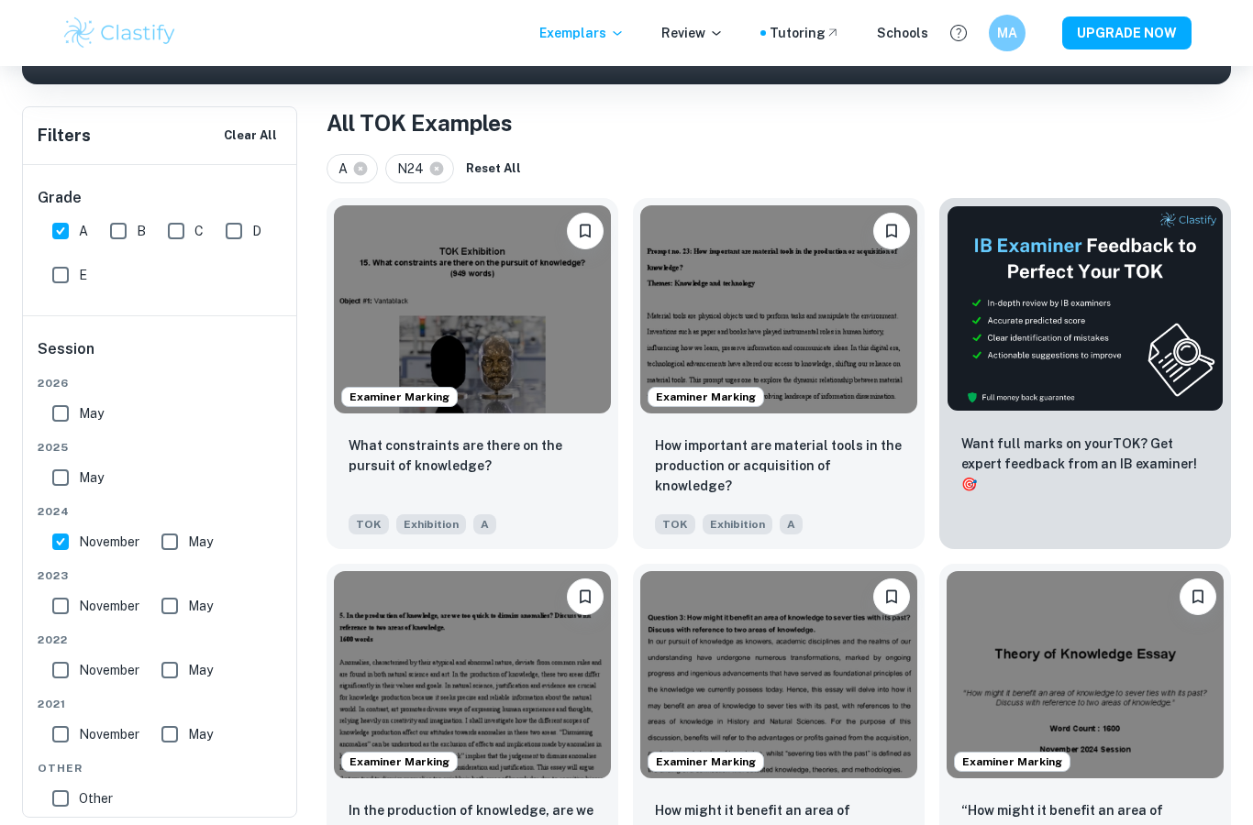
click at [188, 547] on input "May" at bounding box center [169, 542] width 37 height 37
checkbox input "true"
click at [61, 480] on input "May" at bounding box center [60, 477] width 37 height 37
checkbox input "true"
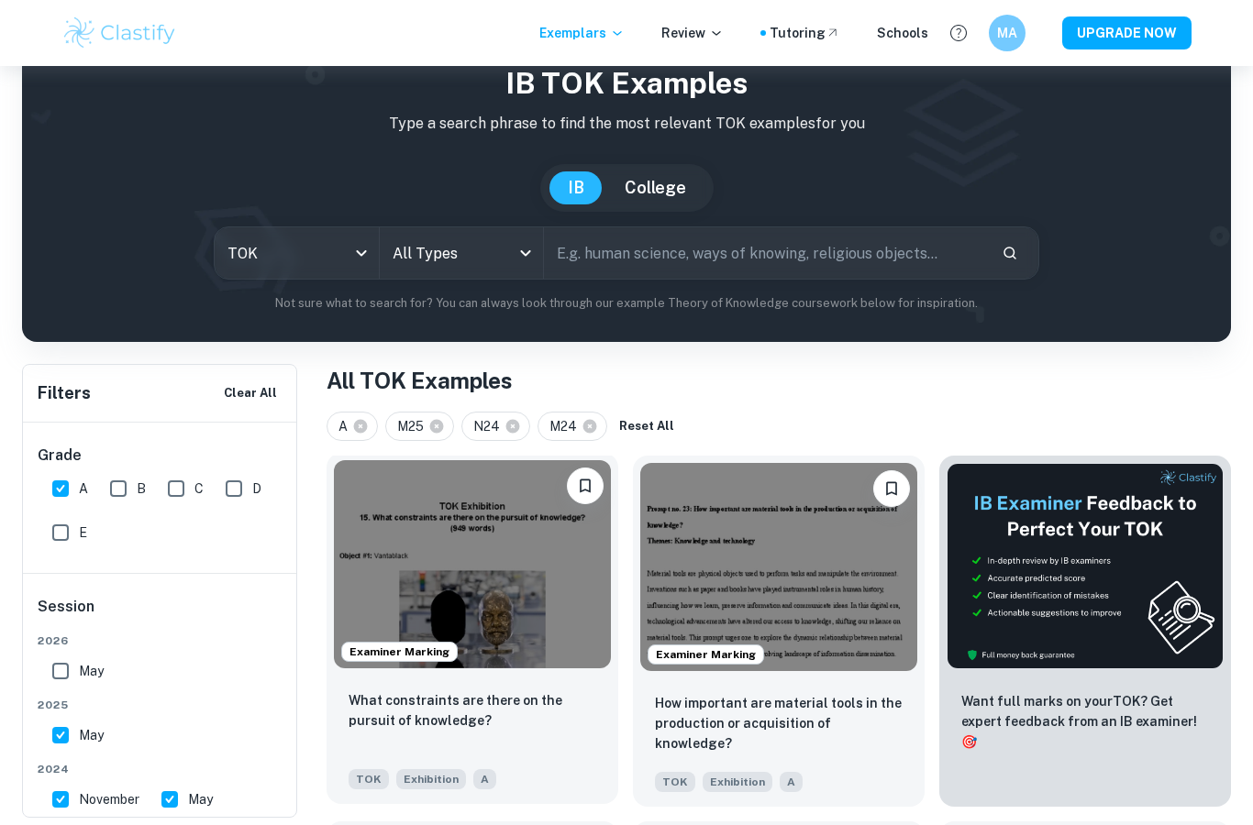
scroll to position [72, 0]
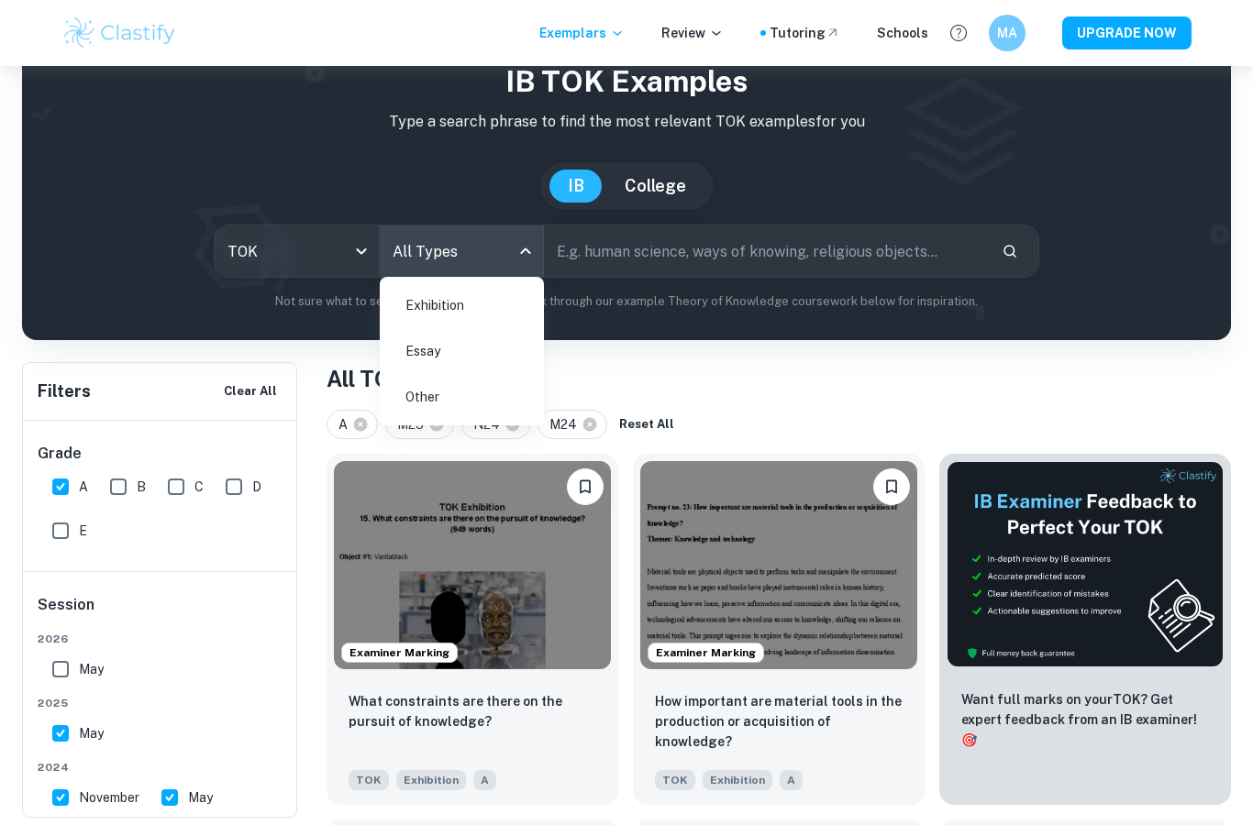
click at [512, 230] on body "We value your privacy We use cookies to enhance your browsing experience, serve…" at bounding box center [626, 406] width 1253 height 825
click at [481, 349] on li "Essay" at bounding box center [461, 351] width 149 height 42
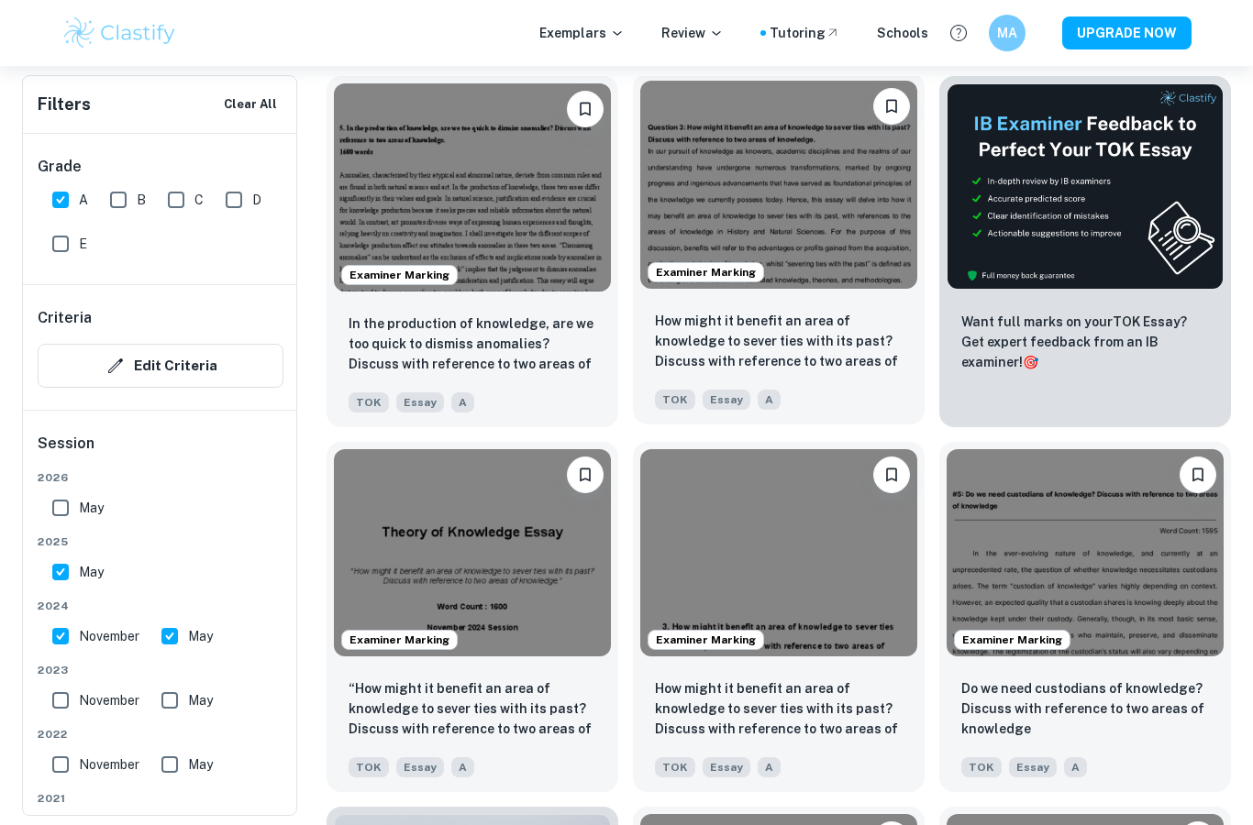
scroll to position [576, 0]
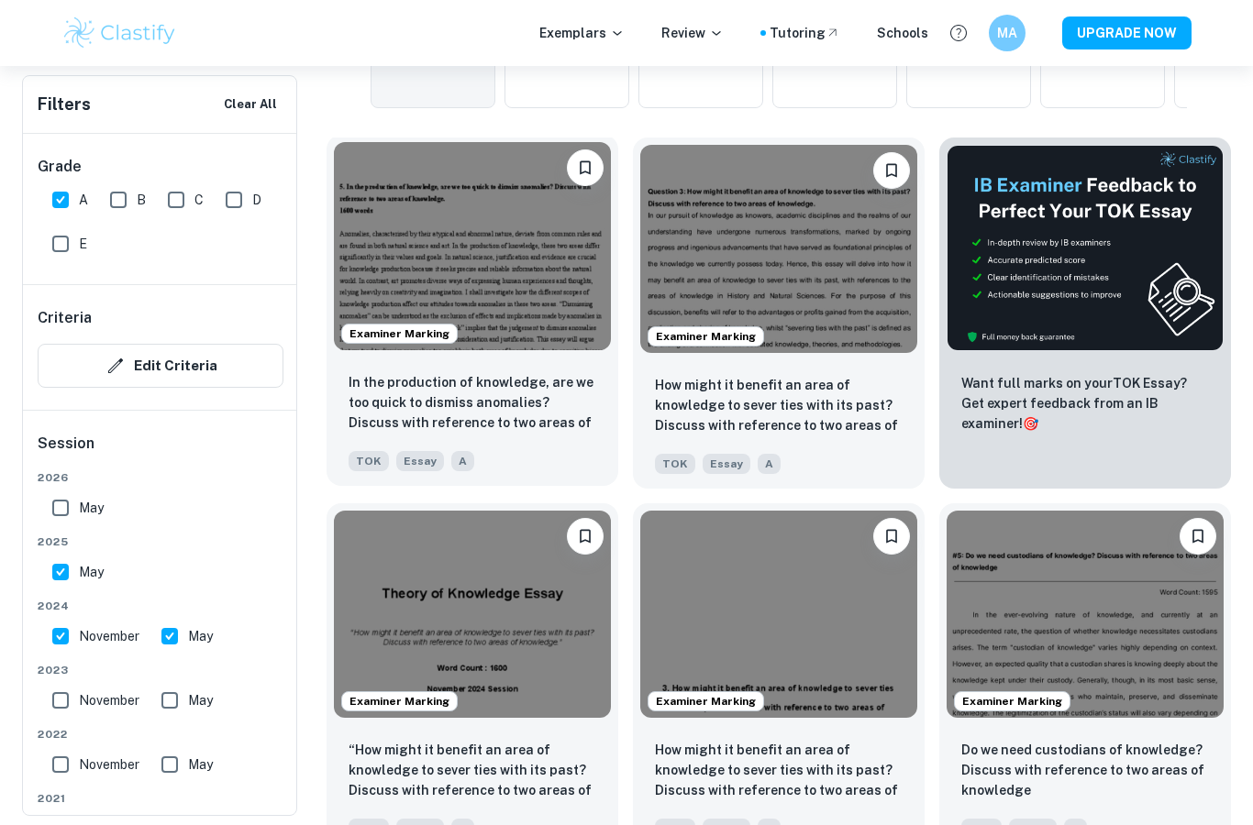
click at [480, 296] on img at bounding box center [472, 246] width 277 height 208
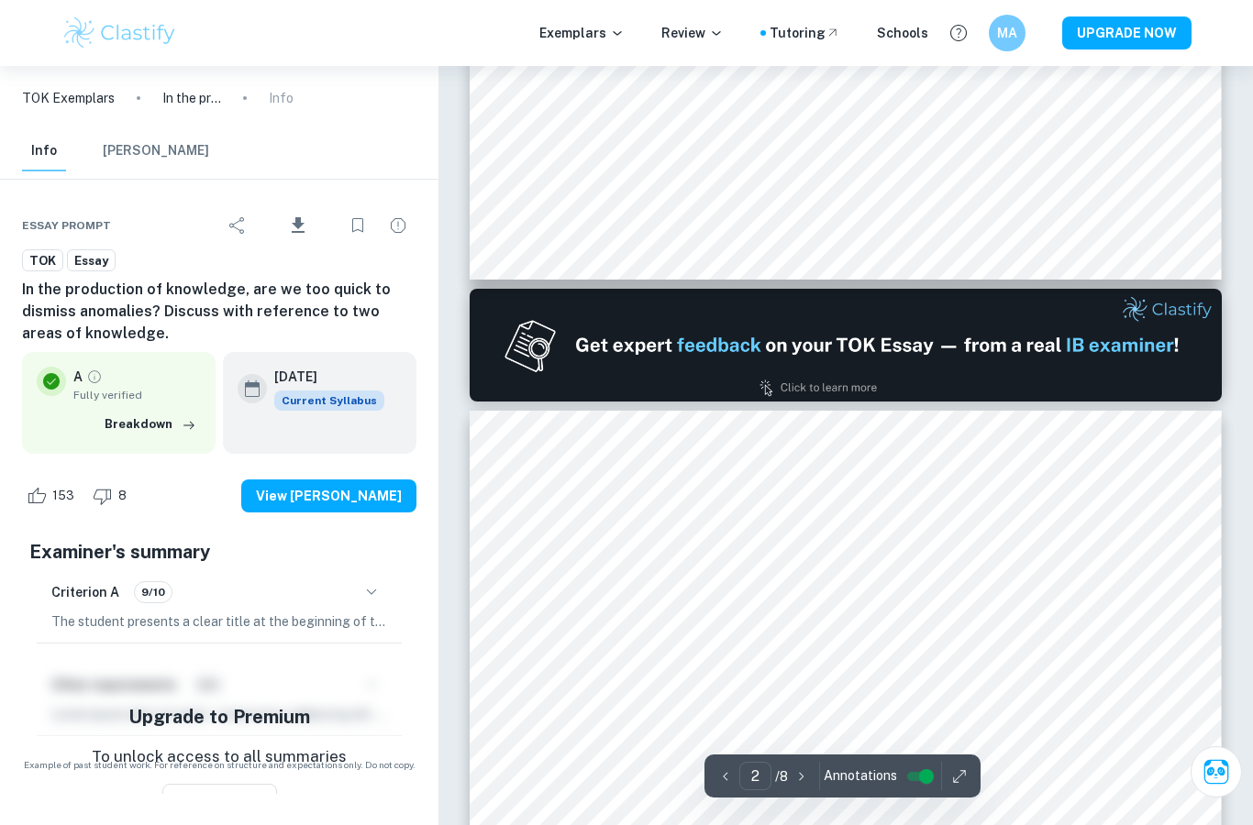
type input "1"
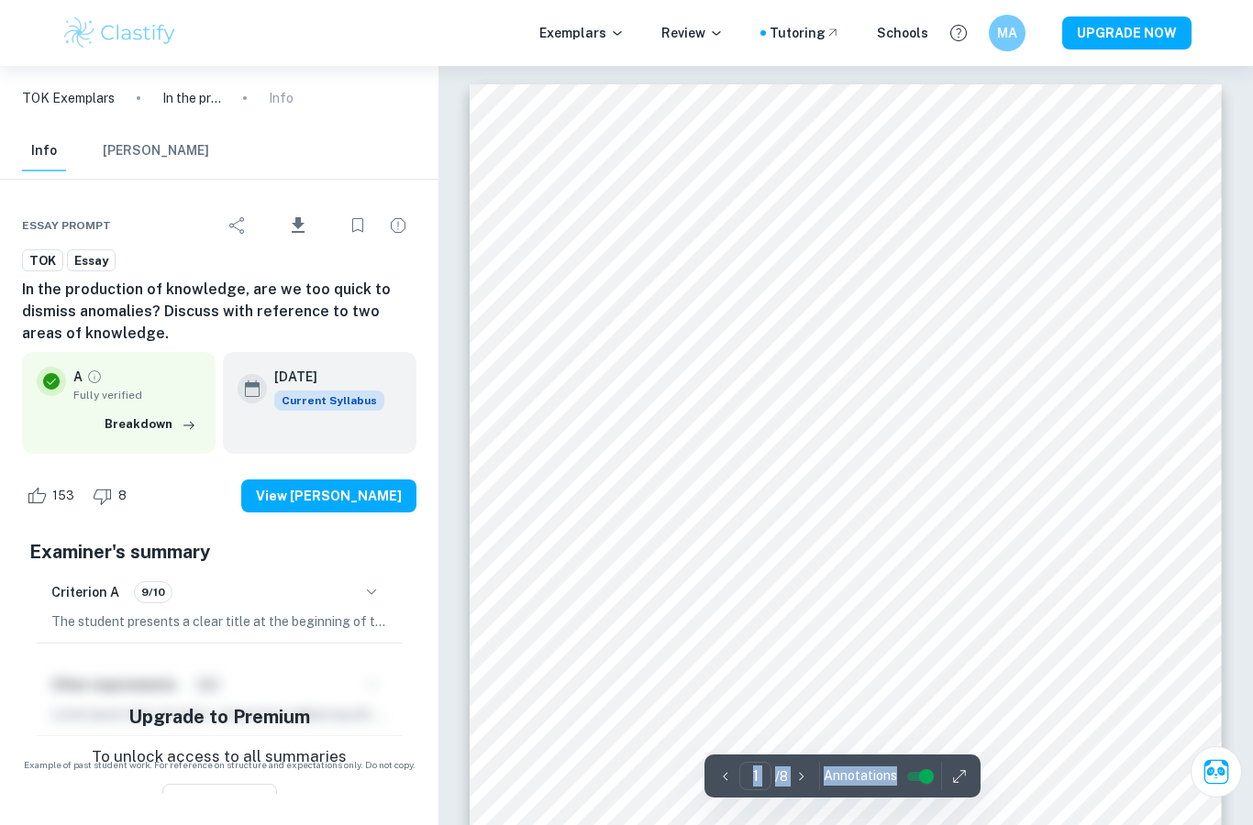
click at [968, 774] on button "button" at bounding box center [959, 776] width 28 height 28
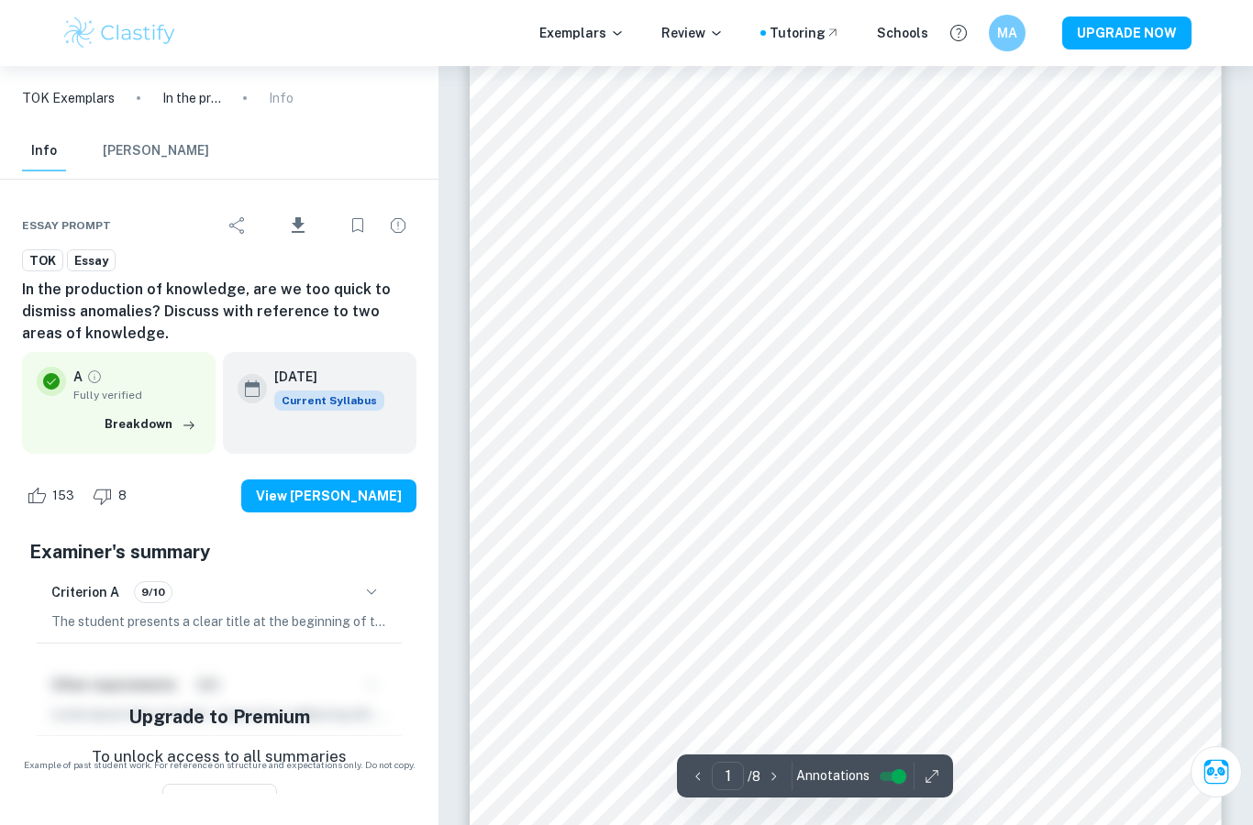
scroll to position [65, 0]
click at [944, 767] on div "1 ​ / 8 Annotations" at bounding box center [815, 776] width 276 height 43
click at [931, 781] on icon "button" at bounding box center [931, 776] width 18 height 18
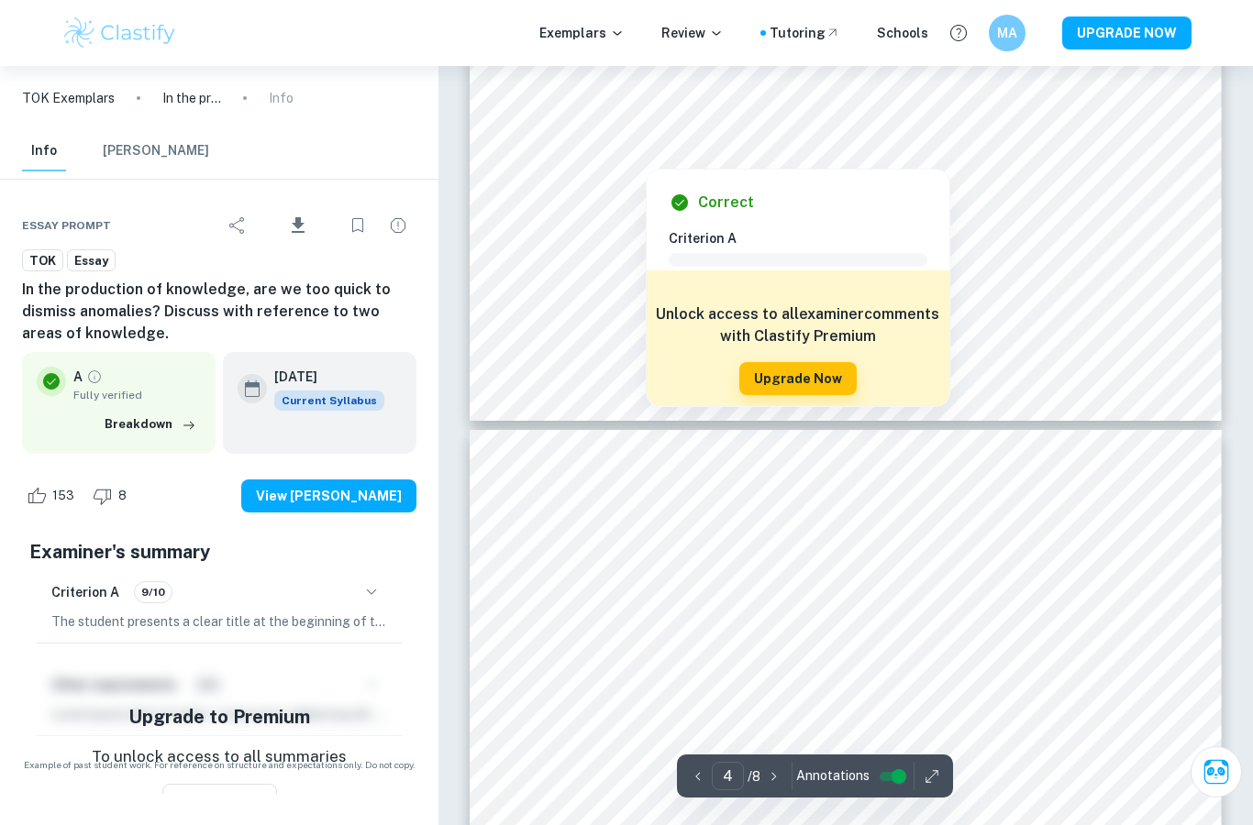
type input "5"
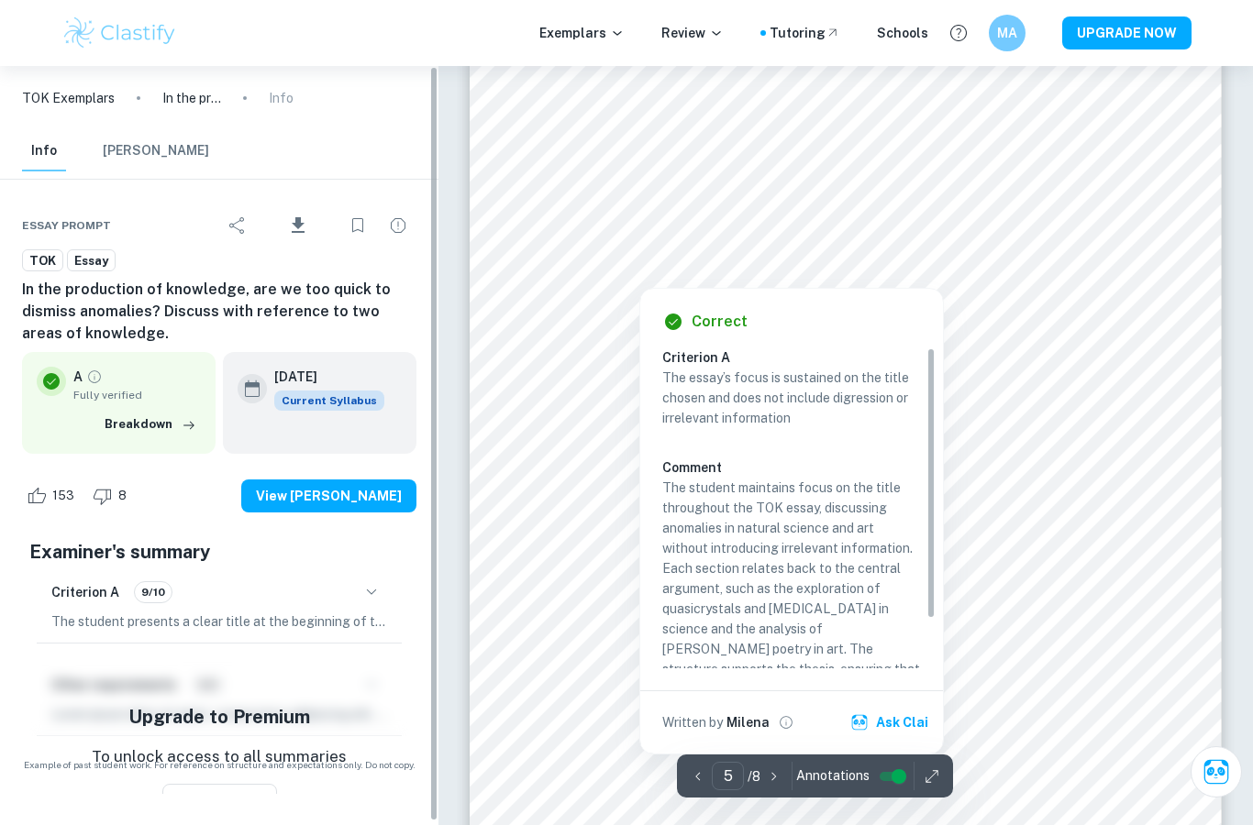
scroll to position [4326, 0]
